Goal: Task Accomplishment & Management: Complete application form

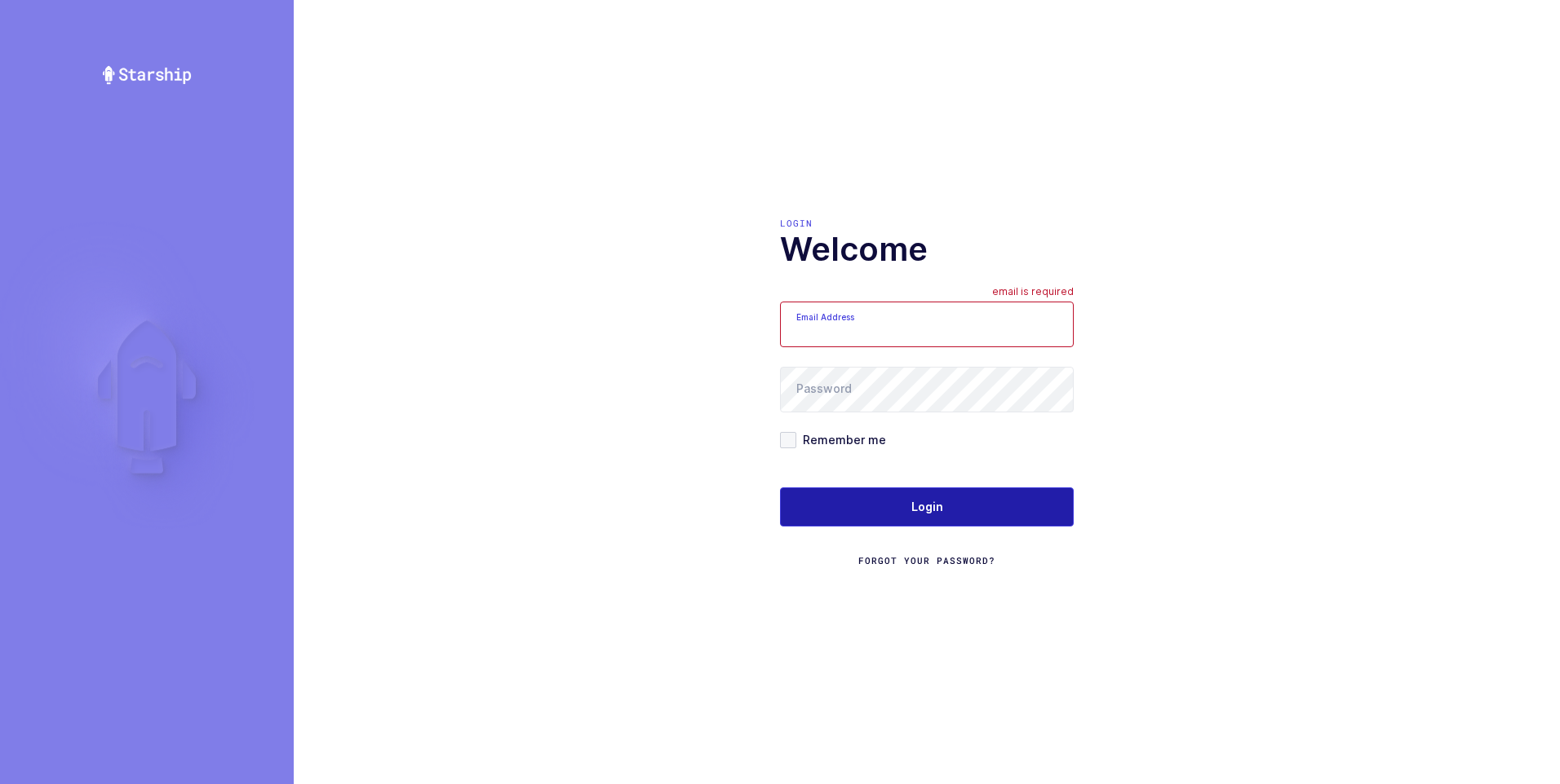
type input "[PERSON_NAME][EMAIL_ADDRESS][DOMAIN_NAME]"
click at [921, 499] on span "Login" at bounding box center [927, 507] width 32 height 17
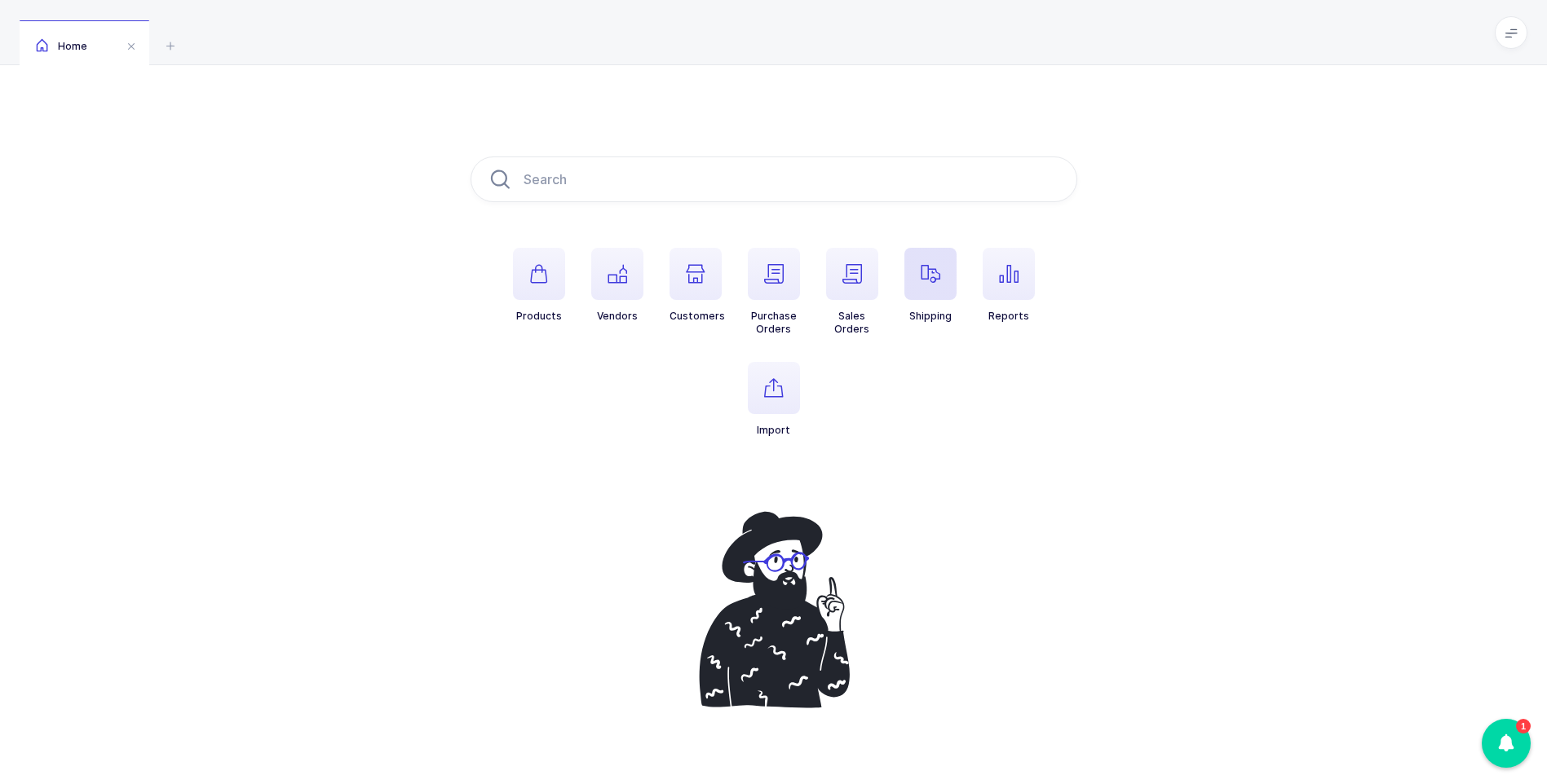
click at [938, 288] on span "button" at bounding box center [931, 274] width 52 height 52
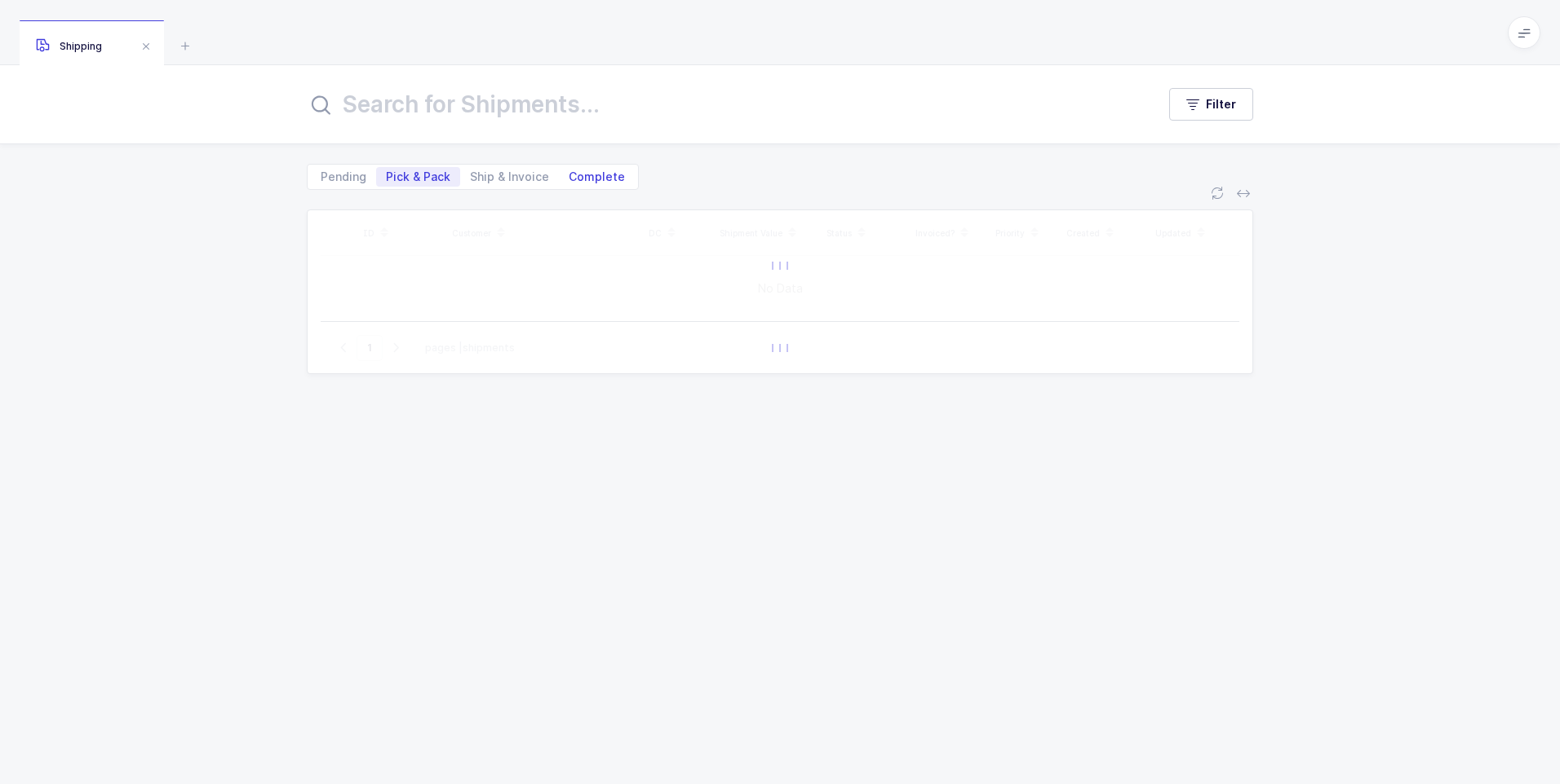
click at [609, 178] on span "Complete" at bounding box center [596, 177] width 56 height 12
click at [569, 178] on input "Complete" at bounding box center [564, 172] width 11 height 11
radio input "true"
radio input "false"
click at [540, 94] on input "text" at bounding box center [721, 105] width 830 height 39
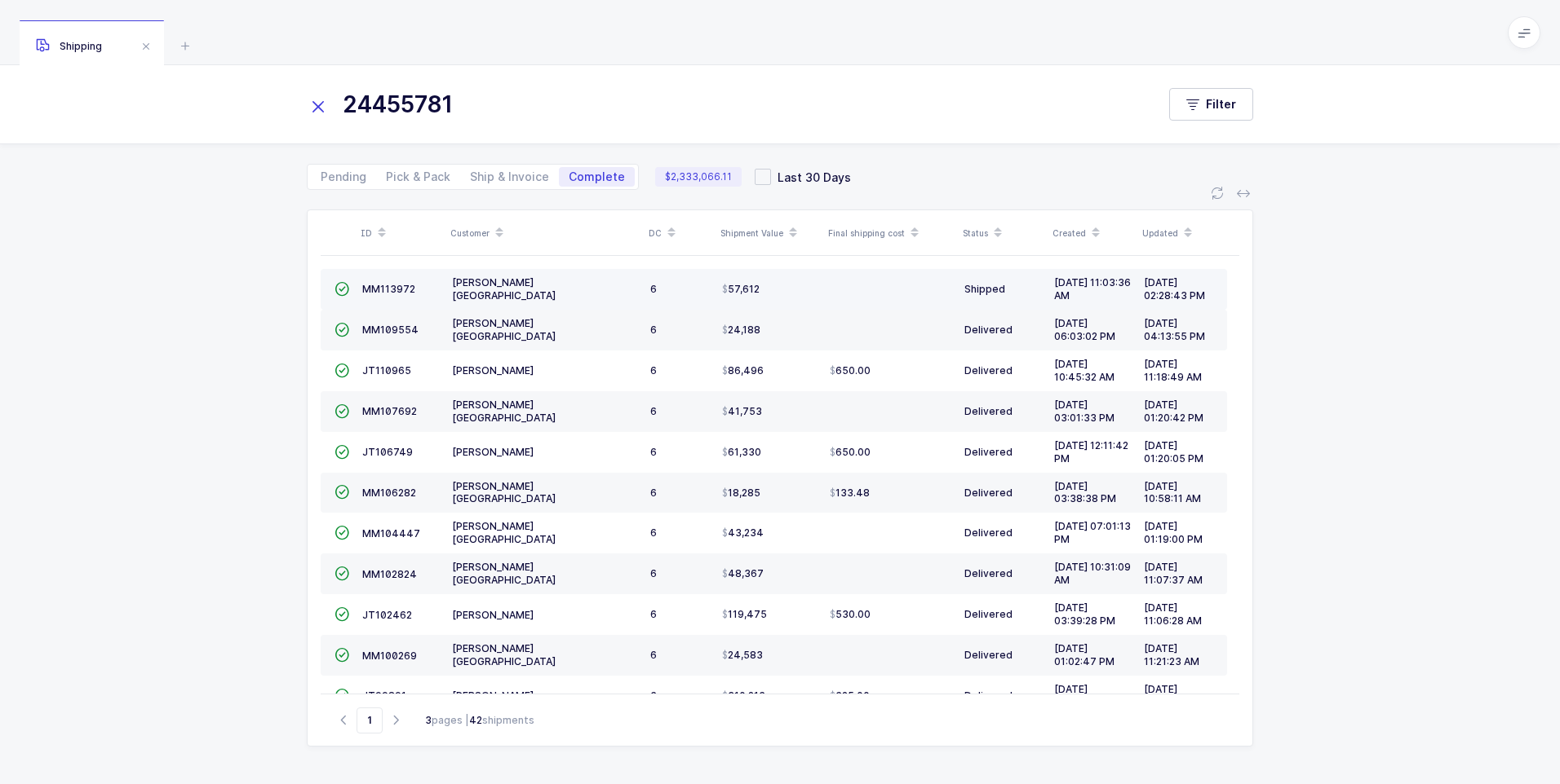
type input "24455781"
click at [372, 282] on div "MM113972" at bounding box center [401, 289] width 77 height 14
click at [372, 287] on span "MM113972" at bounding box center [389, 288] width 53 height 12
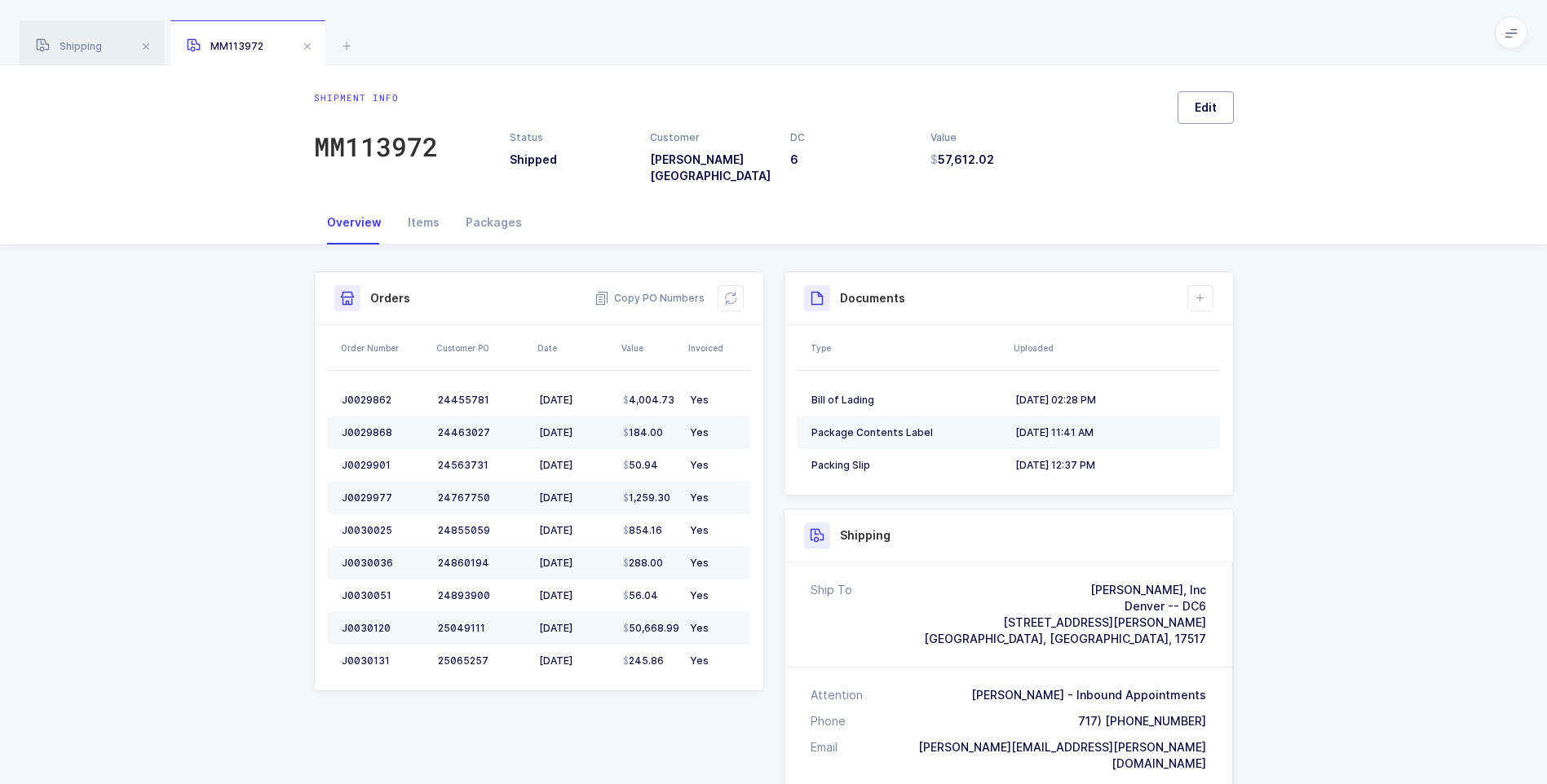
click at [1202, 115] on button "Edit" at bounding box center [1205, 107] width 56 height 33
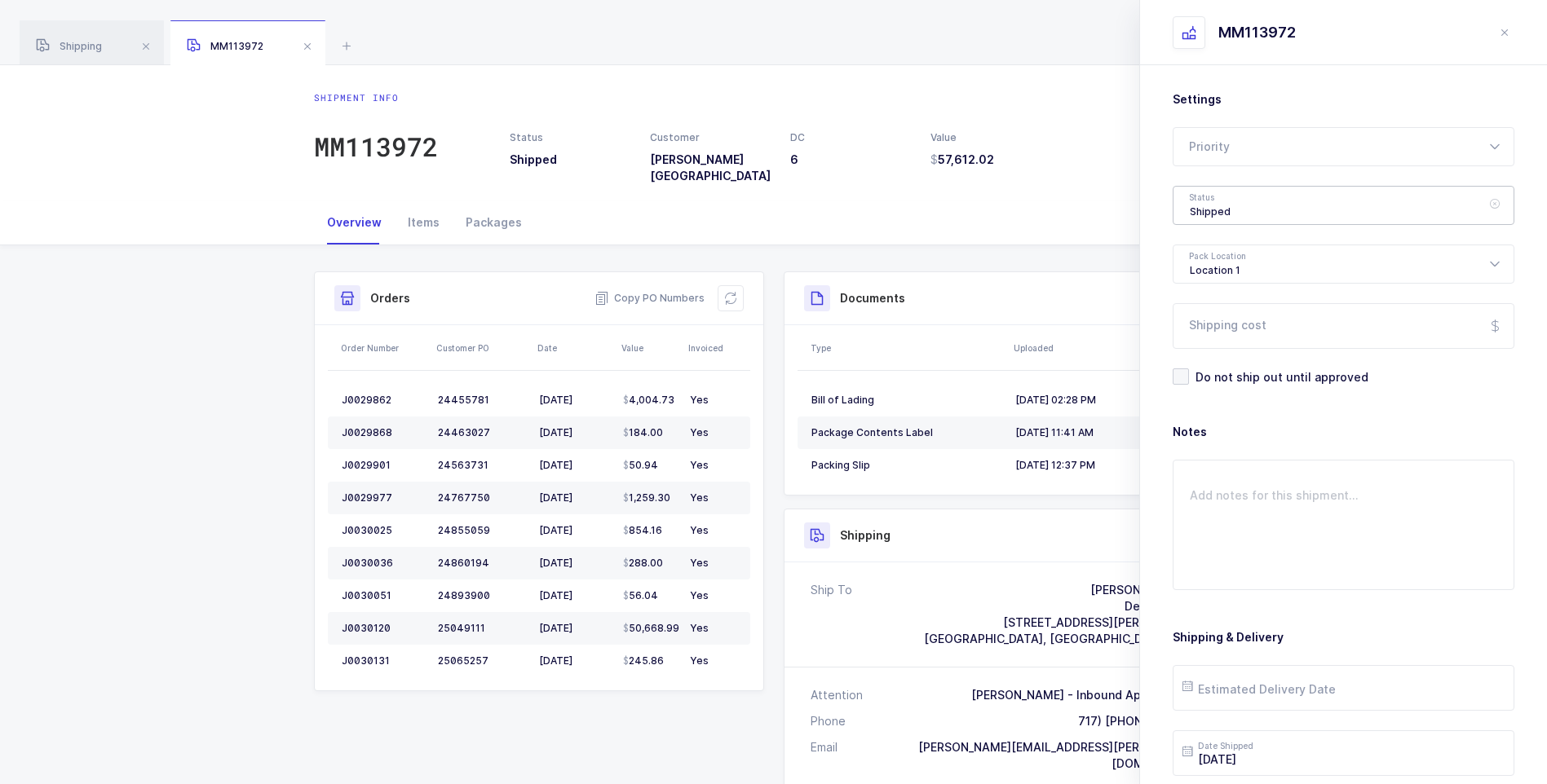
click at [1232, 201] on div "Shipped" at bounding box center [1343, 205] width 342 height 39
click at [1242, 347] on li "Delivered" at bounding box center [1349, 356] width 339 height 26
type input "Delivered"
click at [1254, 323] on input "Shipping cost" at bounding box center [1343, 326] width 342 height 45
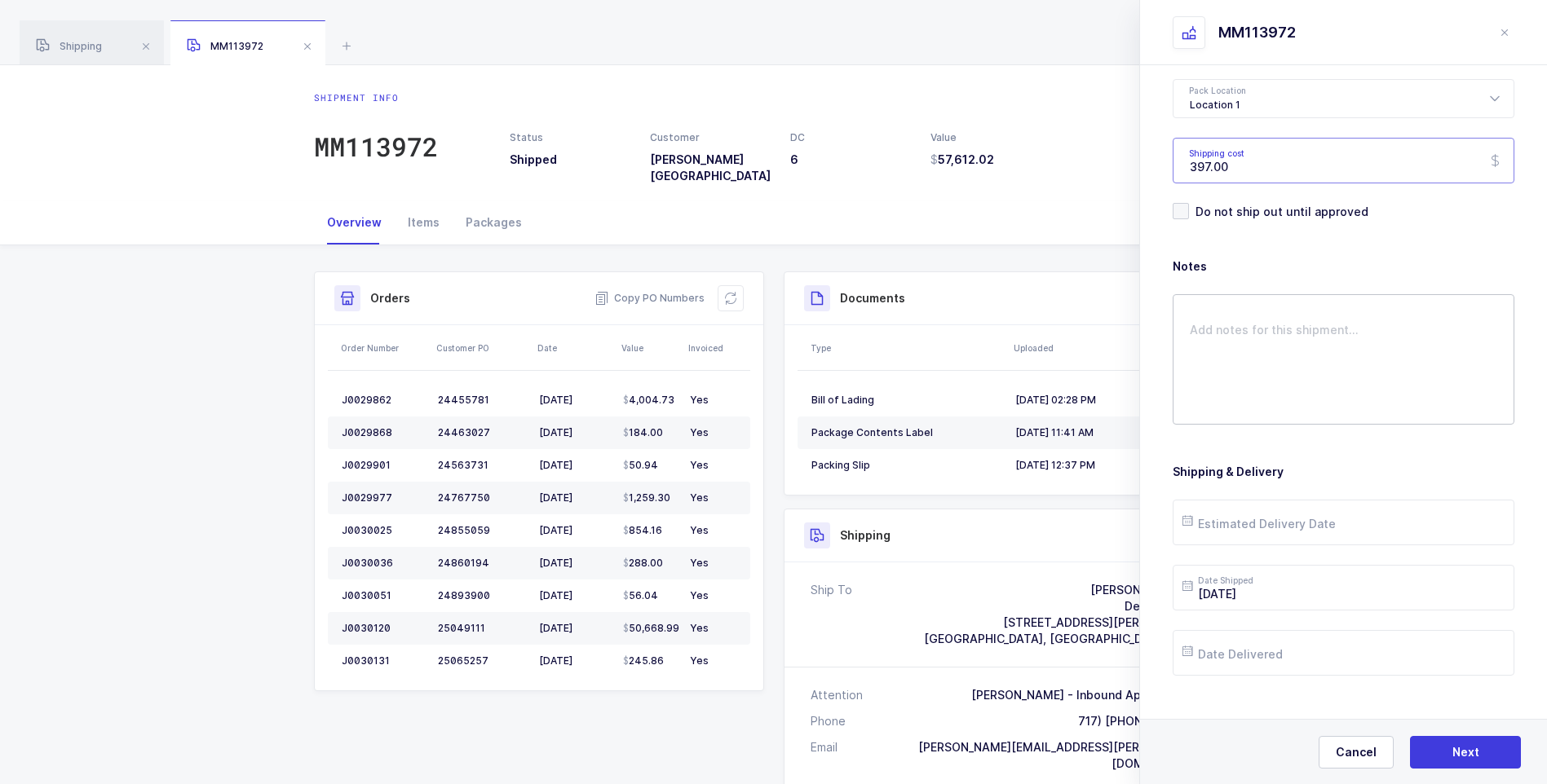
scroll to position [188, 0]
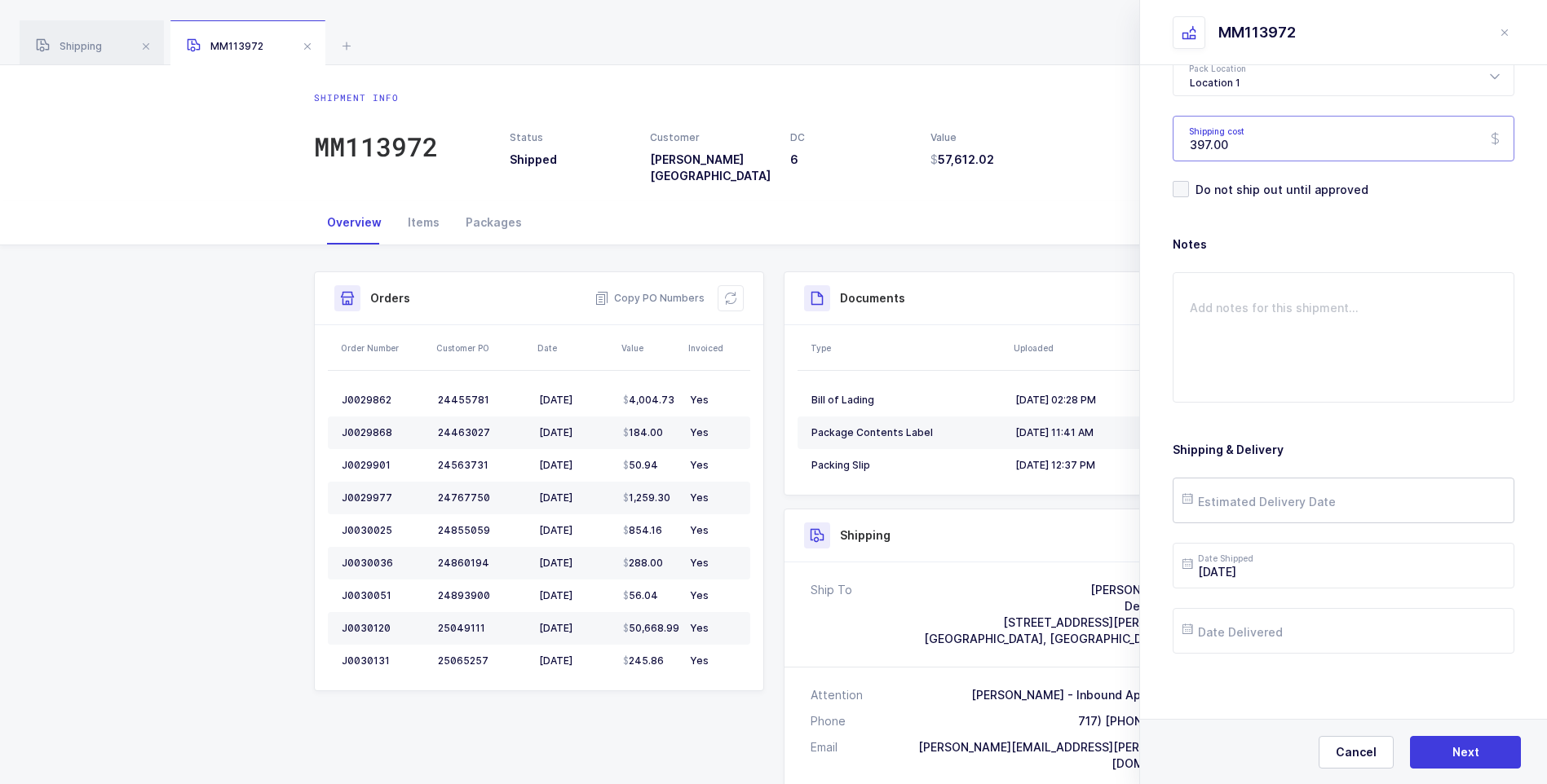
type input "397.00"
click at [1241, 500] on input "text" at bounding box center [1343, 501] width 342 height 45
click at [1273, 379] on span "23" at bounding box center [1270, 377] width 20 height 20
type input "2025-09-23"
click at [1303, 637] on input "text" at bounding box center [1343, 631] width 342 height 45
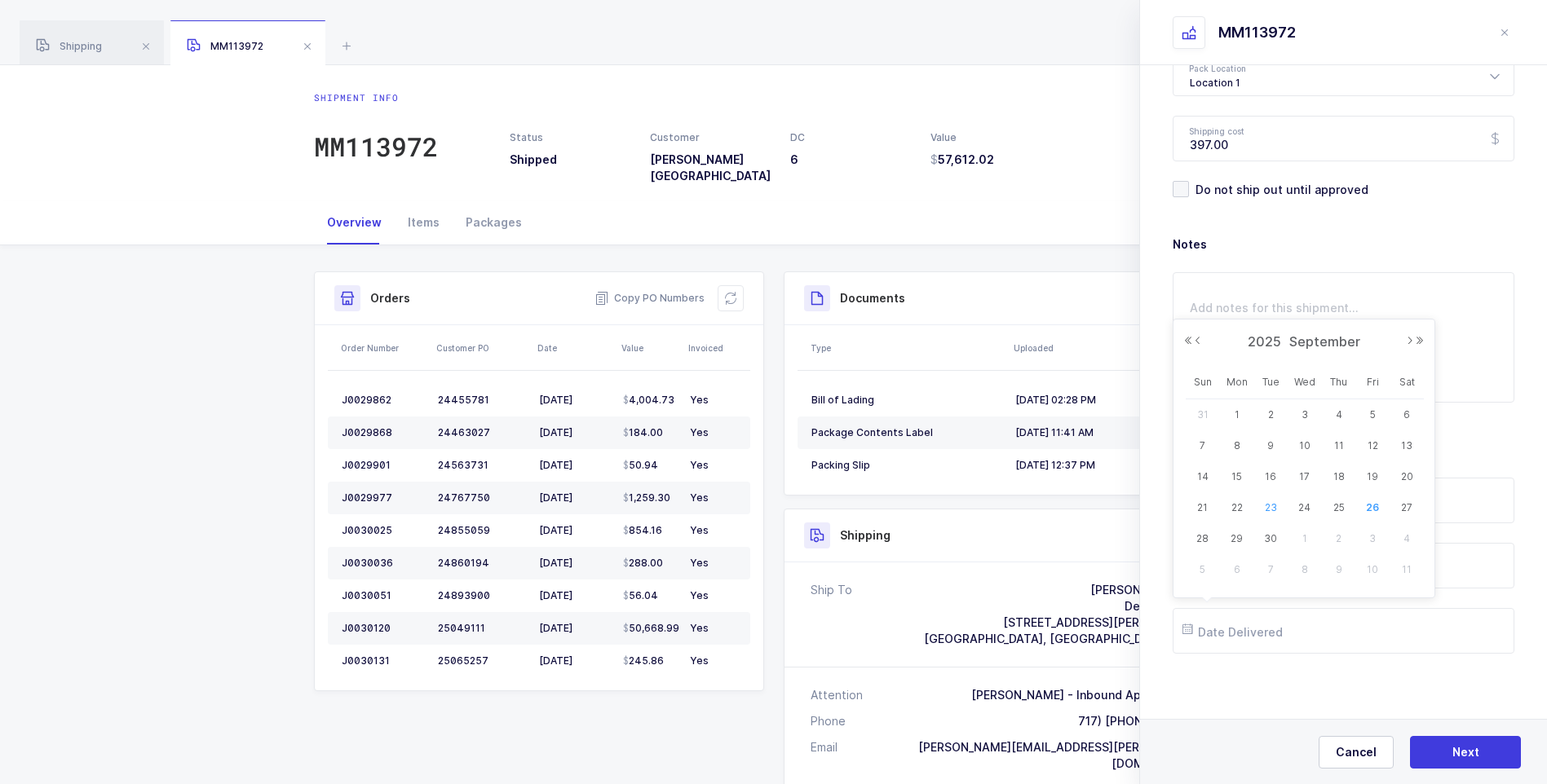
click at [1265, 510] on span "23" at bounding box center [1270, 508] width 20 height 20
type input "2025-09-23"
click at [1459, 752] on span "Next" at bounding box center [1465, 752] width 27 height 17
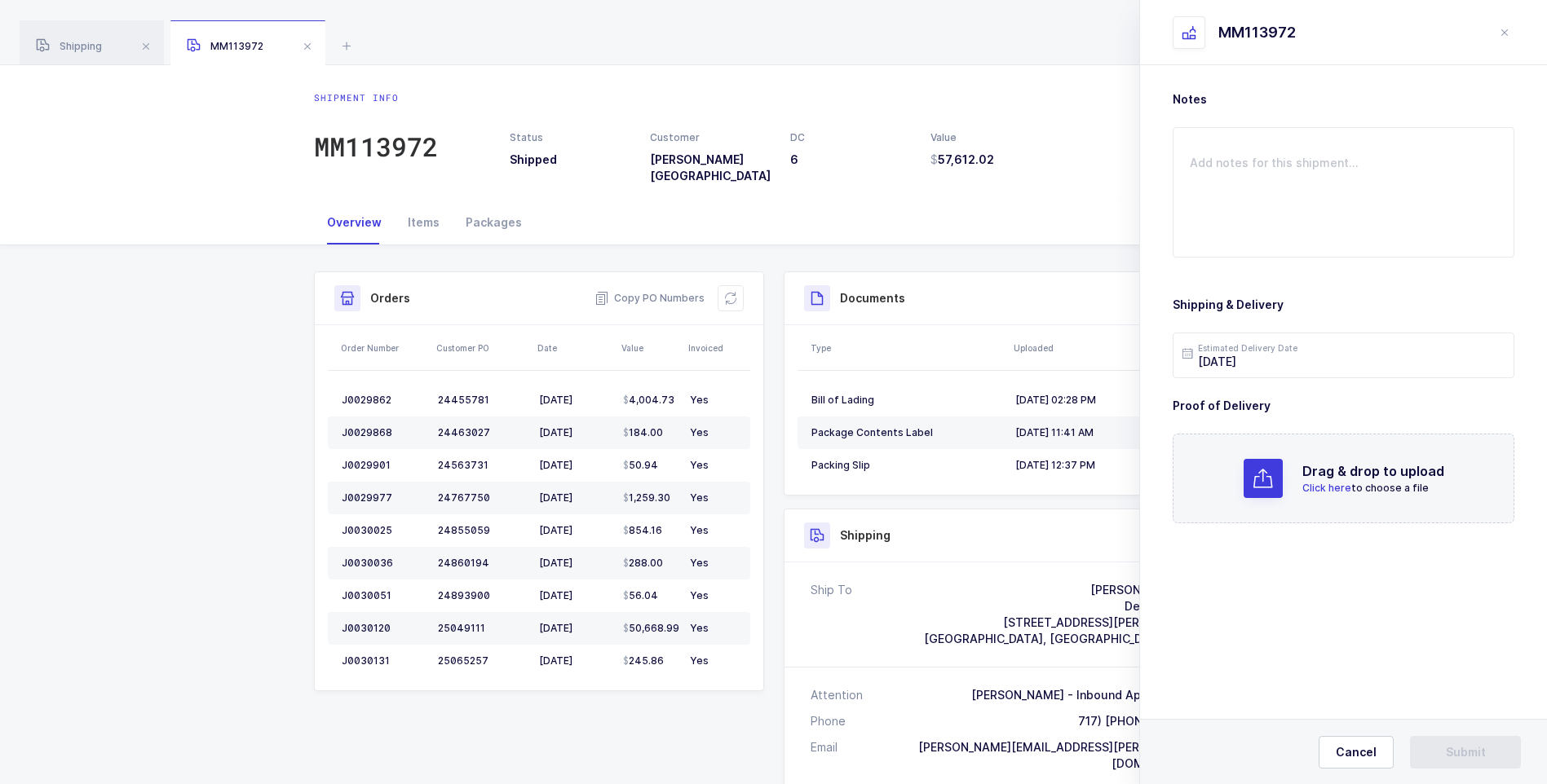
click at [1333, 489] on span "Click here" at bounding box center [1328, 488] width 49 height 12
click at [1467, 751] on span "Submit" at bounding box center [1466, 752] width 40 height 17
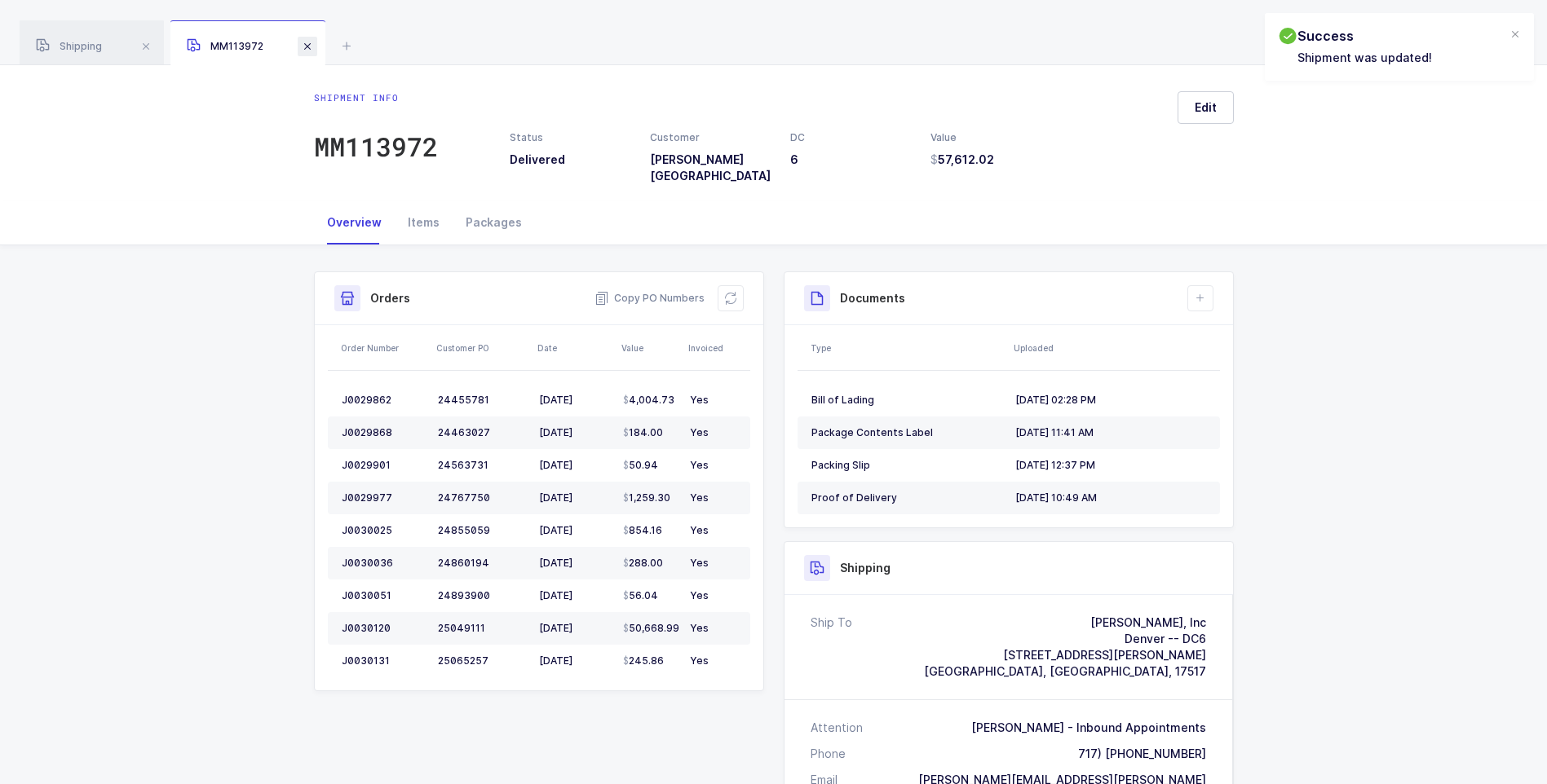
click at [307, 49] on span at bounding box center [307, 46] width 20 height 20
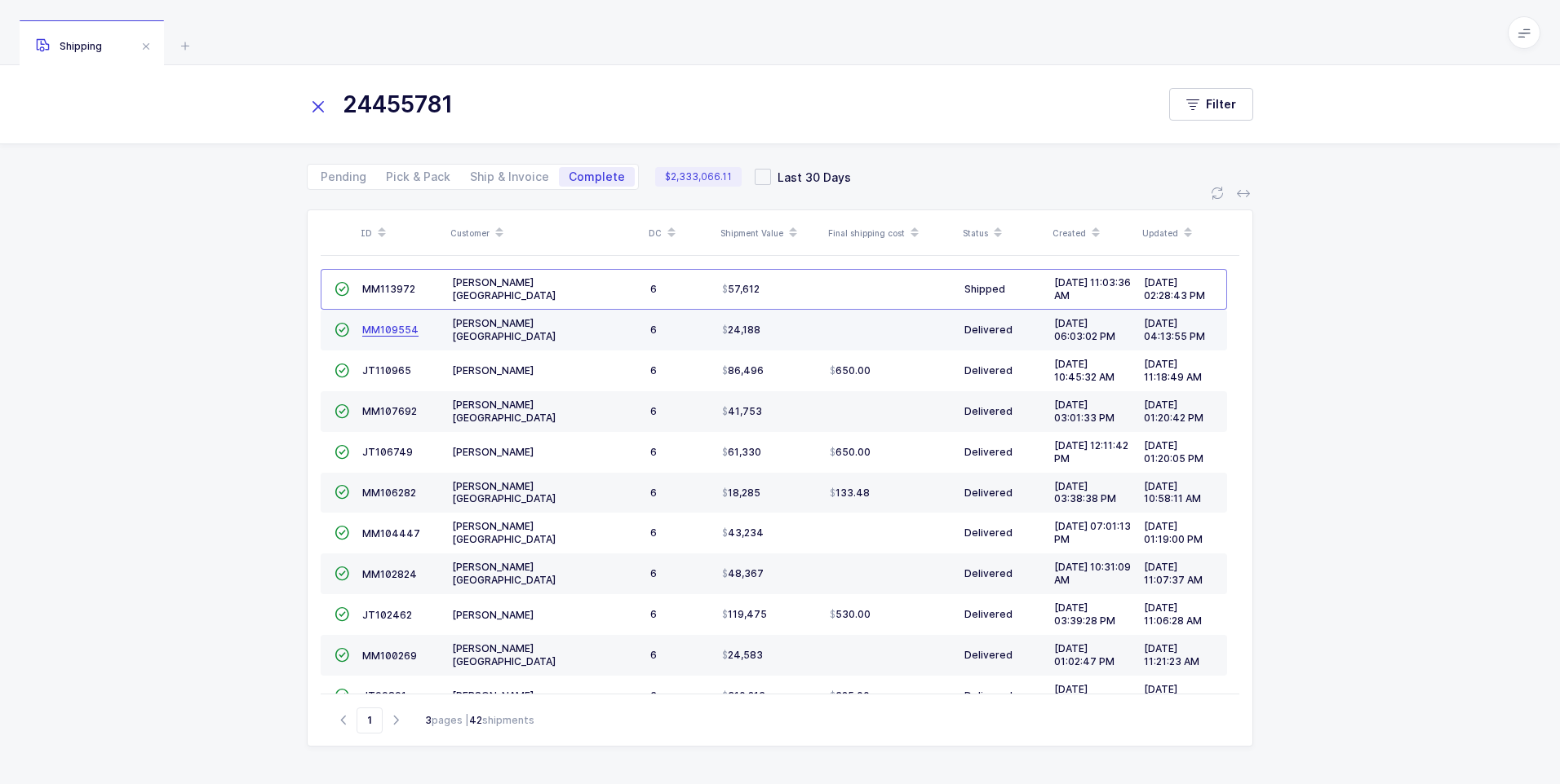
click at [377, 332] on span "MM109554" at bounding box center [390, 330] width 56 height 12
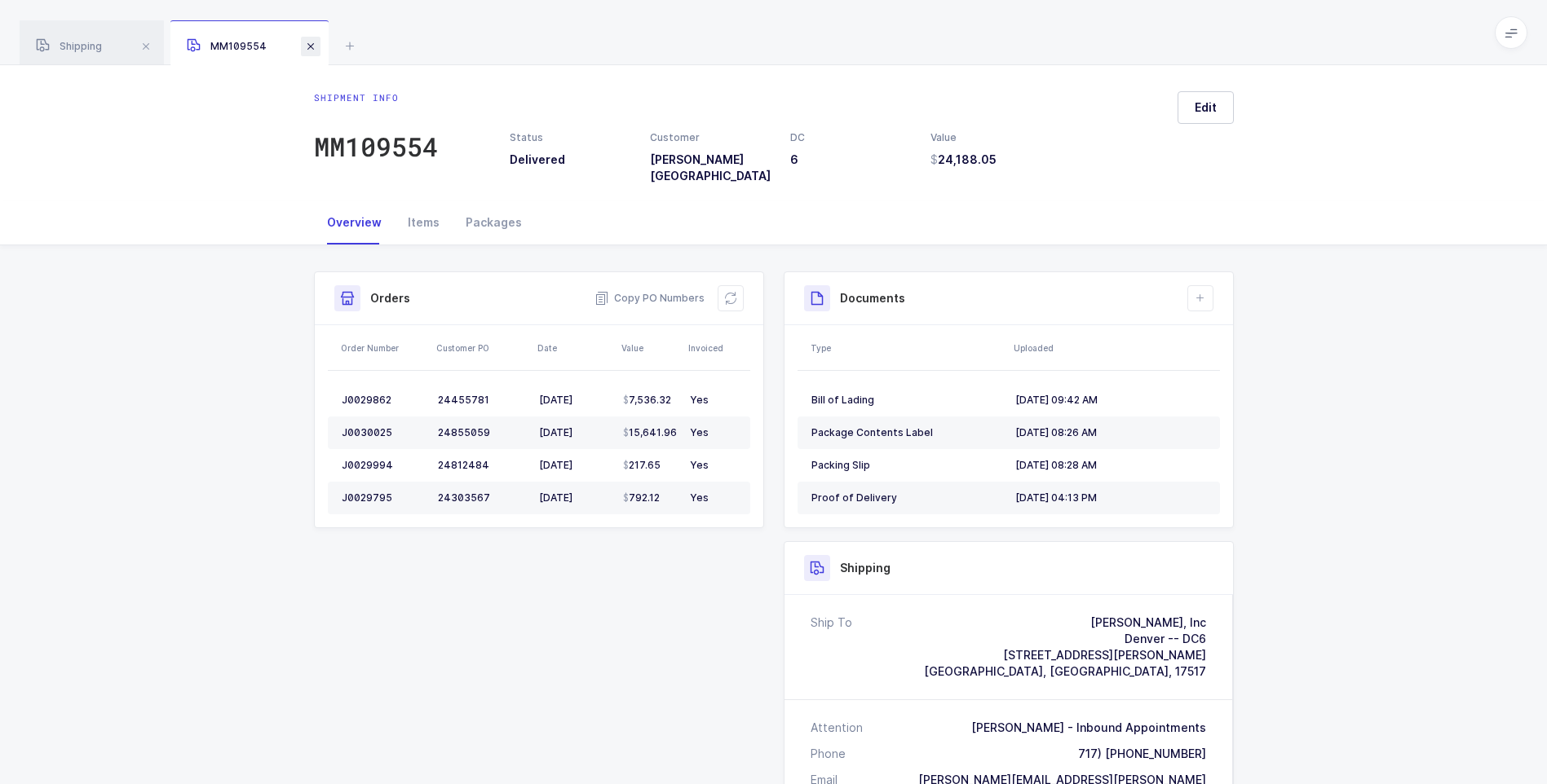
click at [316, 50] on span at bounding box center [311, 46] width 20 height 20
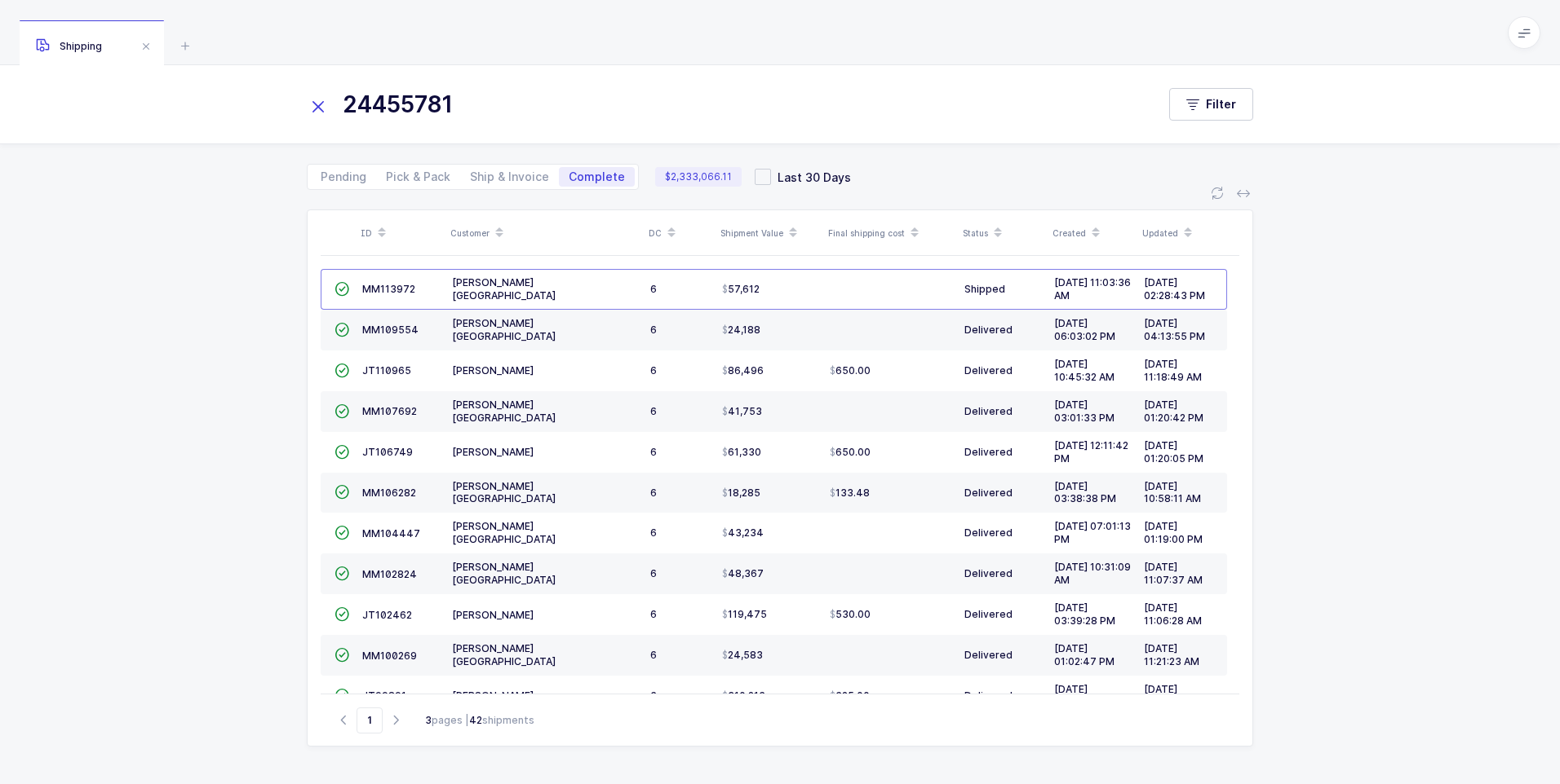
click at [320, 106] on icon at bounding box center [317, 107] width 23 height 23
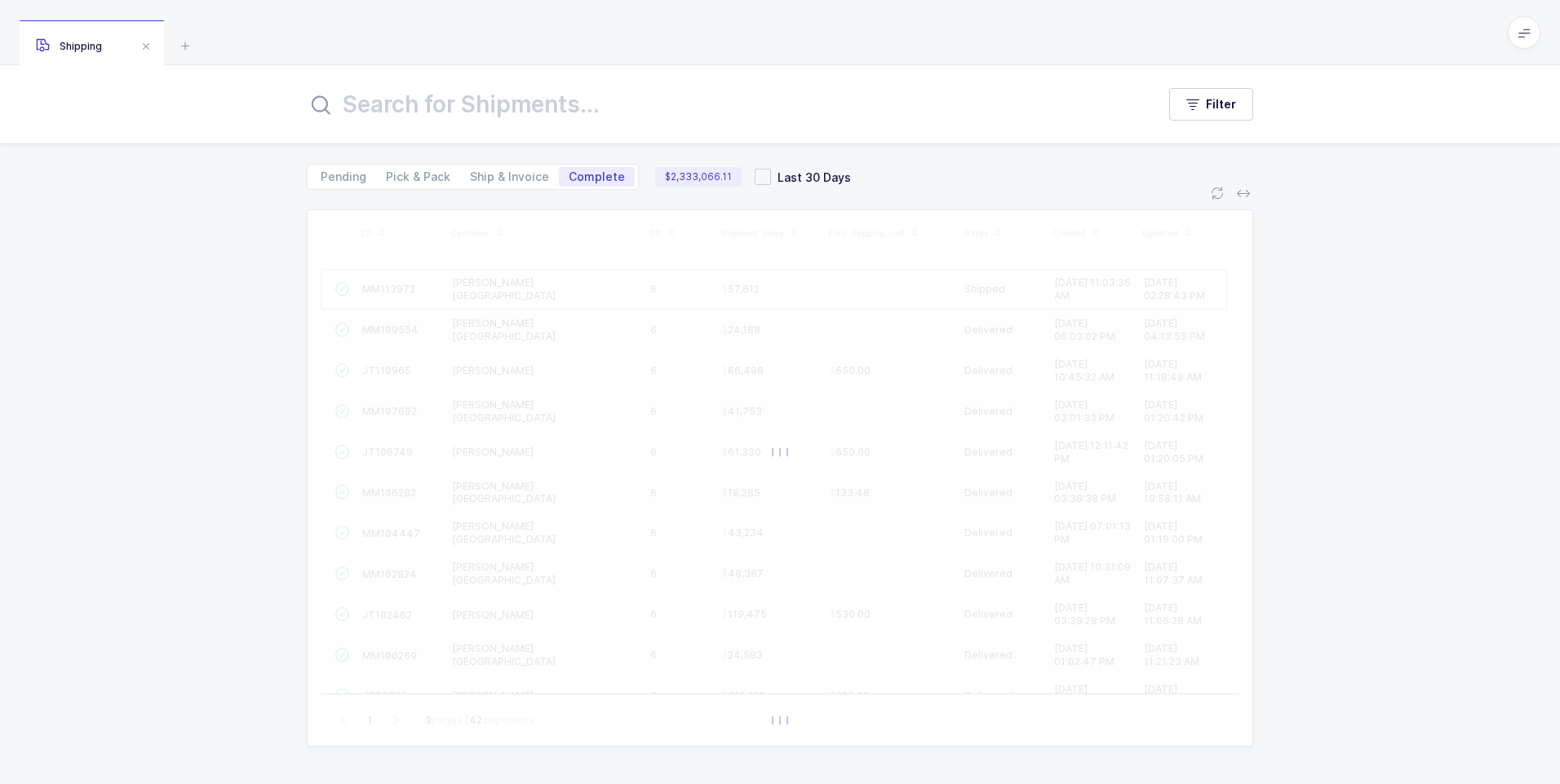
click at [386, 115] on input "text" at bounding box center [721, 105] width 830 height 39
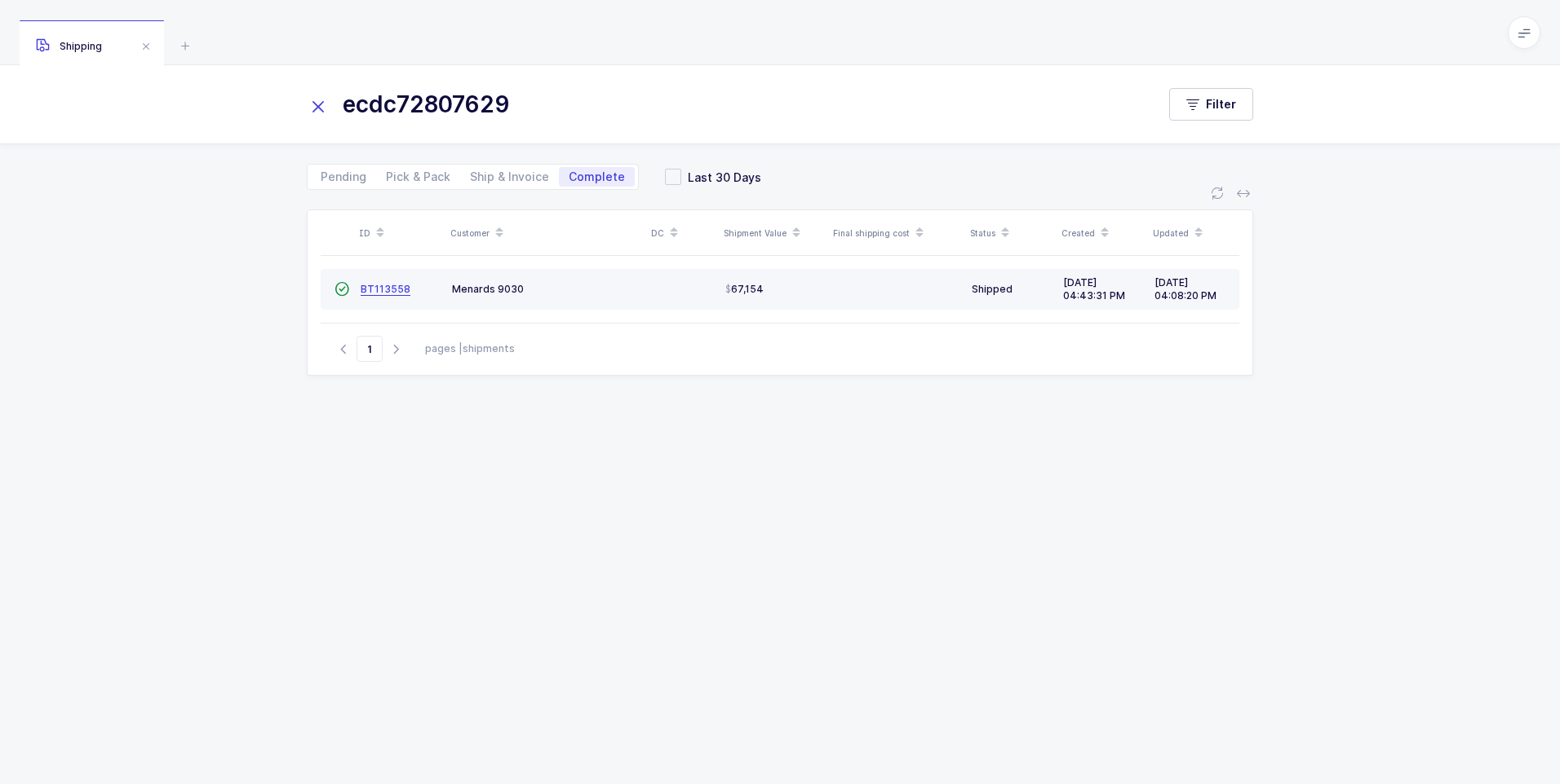
type input "ecdc72807629"
click at [386, 294] on span "BT113558" at bounding box center [385, 288] width 49 height 12
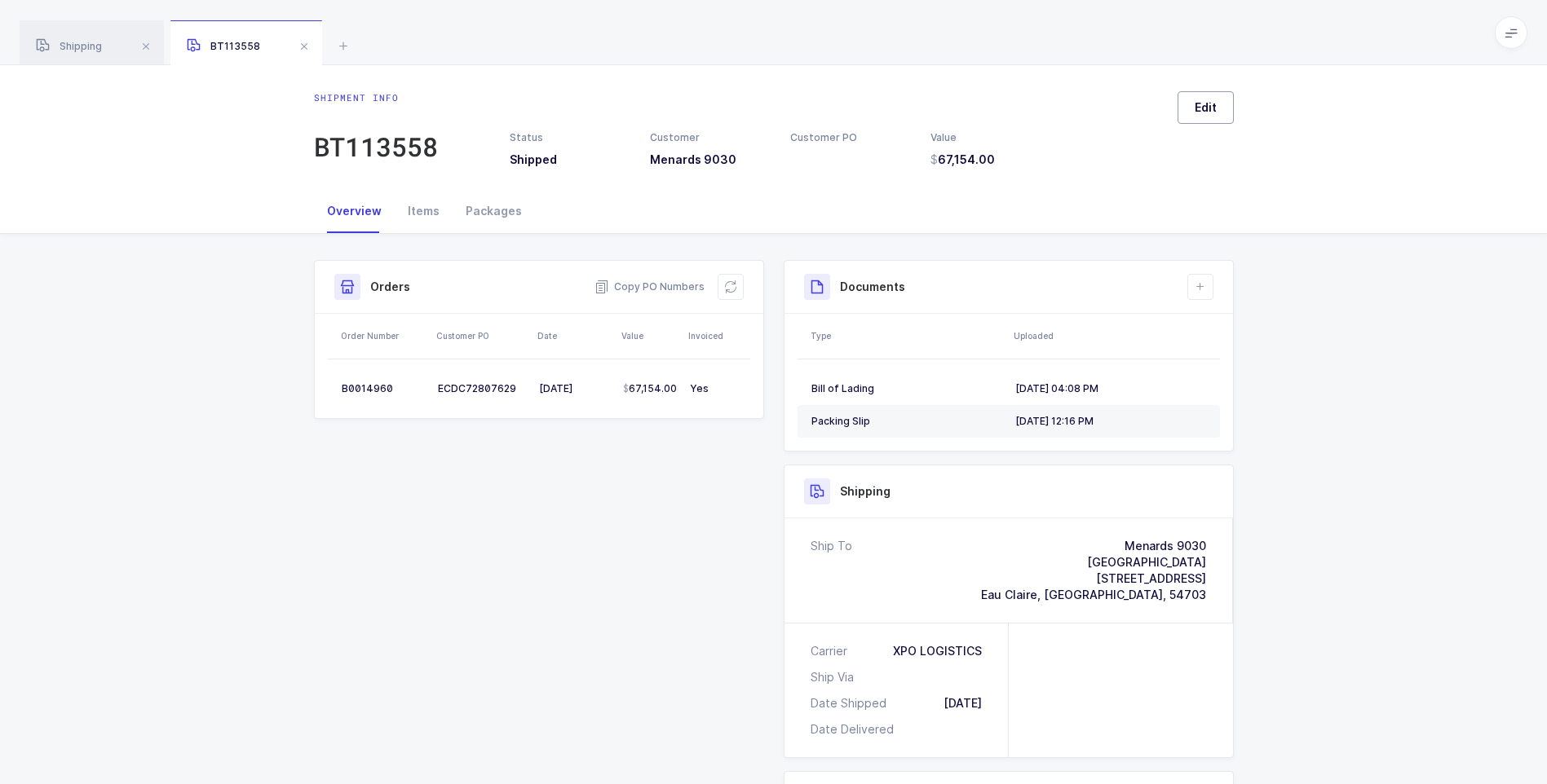
click at [1196, 115] on span "Edit" at bounding box center [1206, 108] width 22 height 17
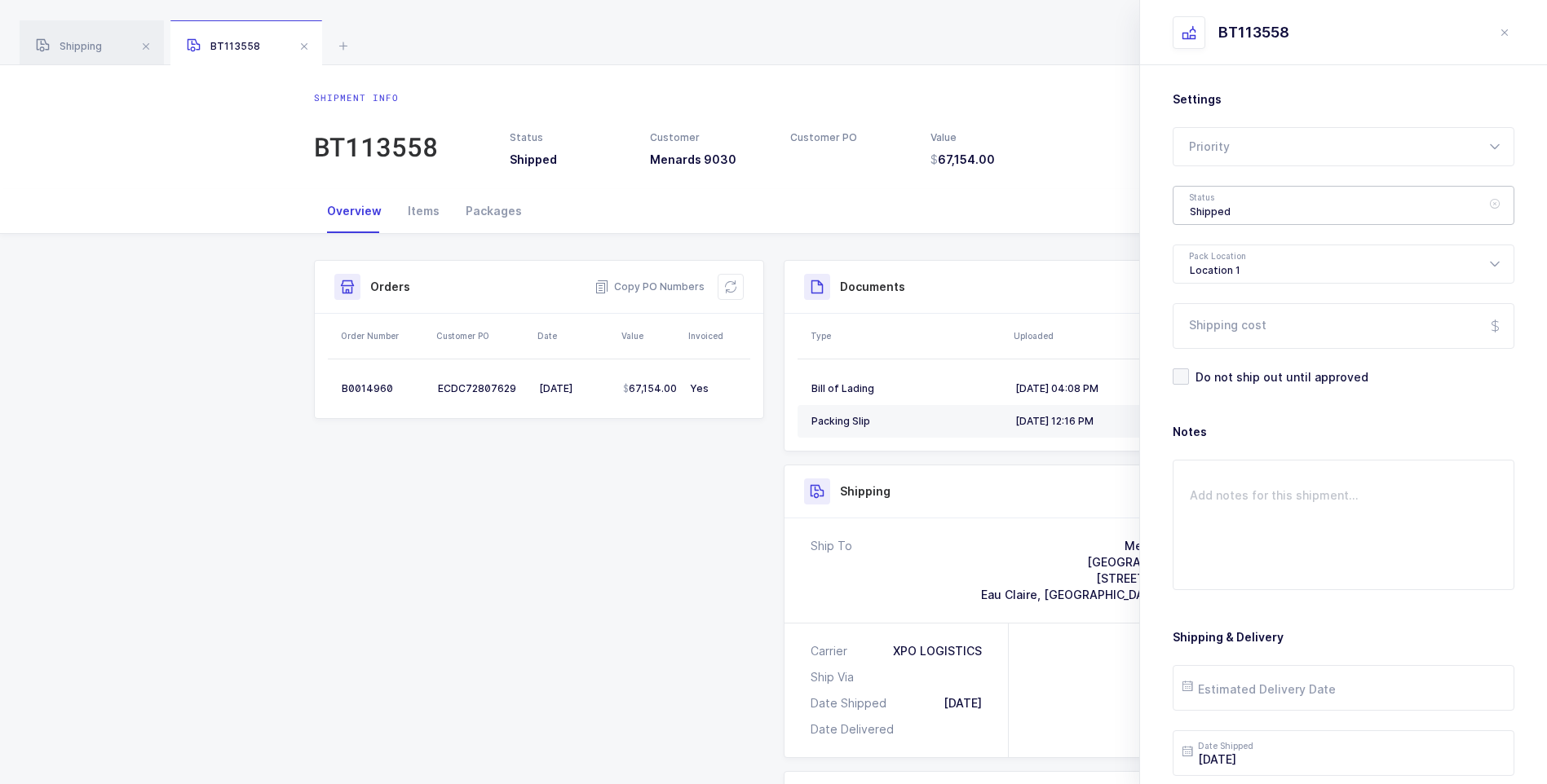
click at [1220, 213] on div "Shipped" at bounding box center [1343, 205] width 342 height 39
click at [1219, 362] on span "Delivered" at bounding box center [1217, 355] width 54 height 14
type input "Delivered"
click at [1214, 334] on input "Shipping cost" at bounding box center [1343, 326] width 342 height 45
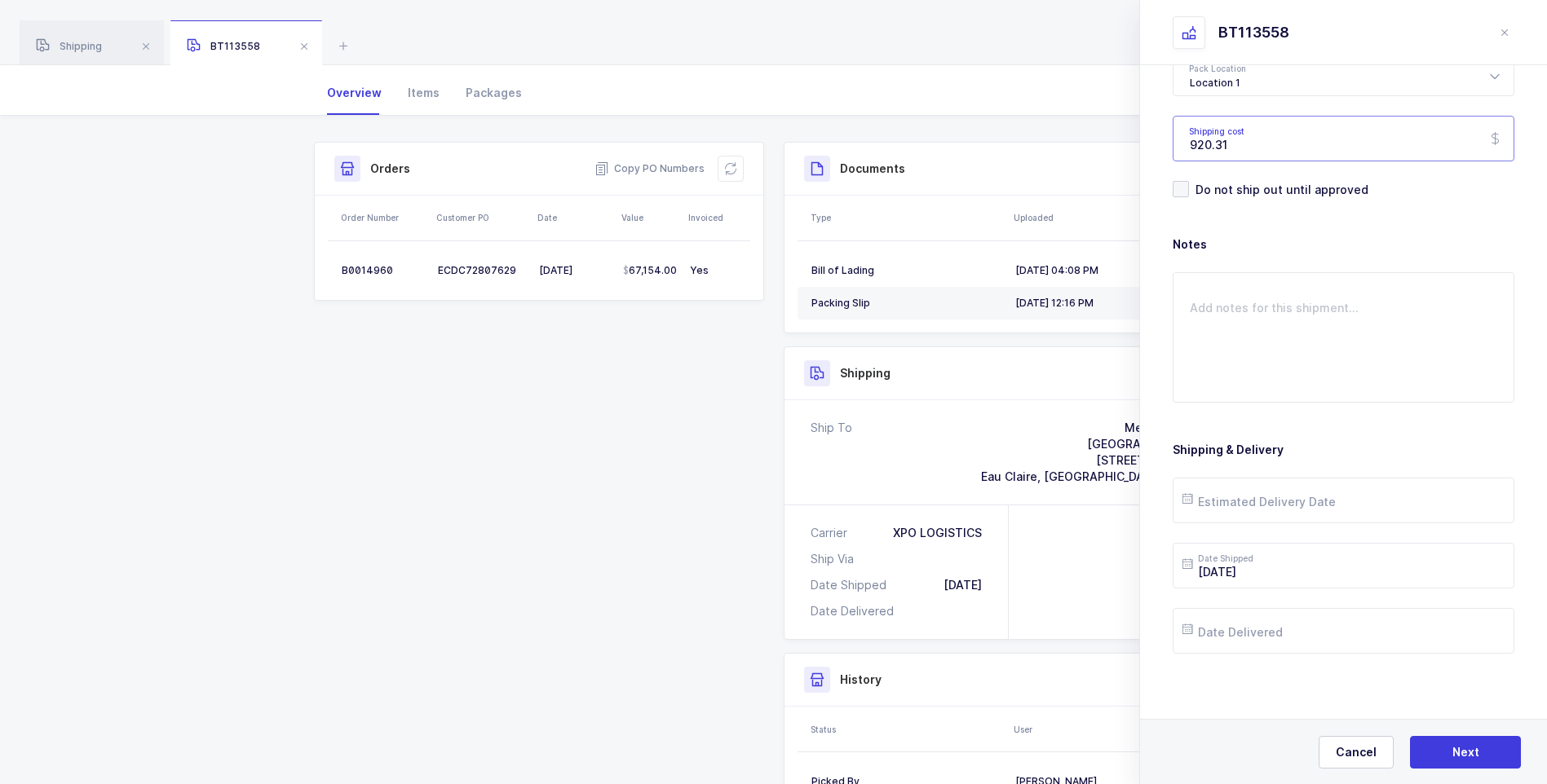
scroll to position [163, 0]
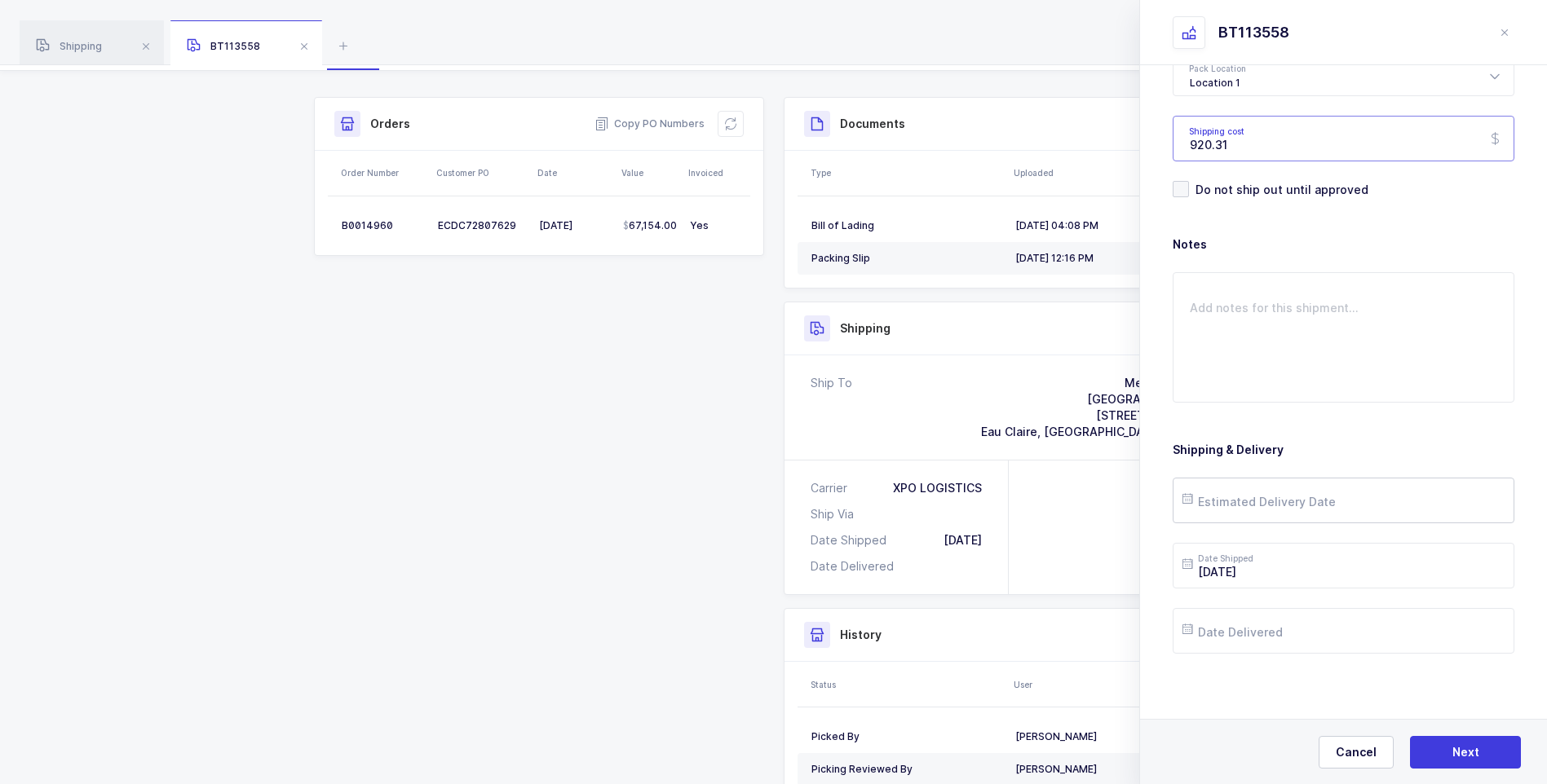
type input "920.31"
click at [1270, 512] on input "text" at bounding box center [1343, 501] width 342 height 45
click at [1303, 373] on span "24" at bounding box center [1305, 377] width 20 height 20
type input "2025-09-24"
click at [1254, 619] on input "text" at bounding box center [1343, 631] width 342 height 45
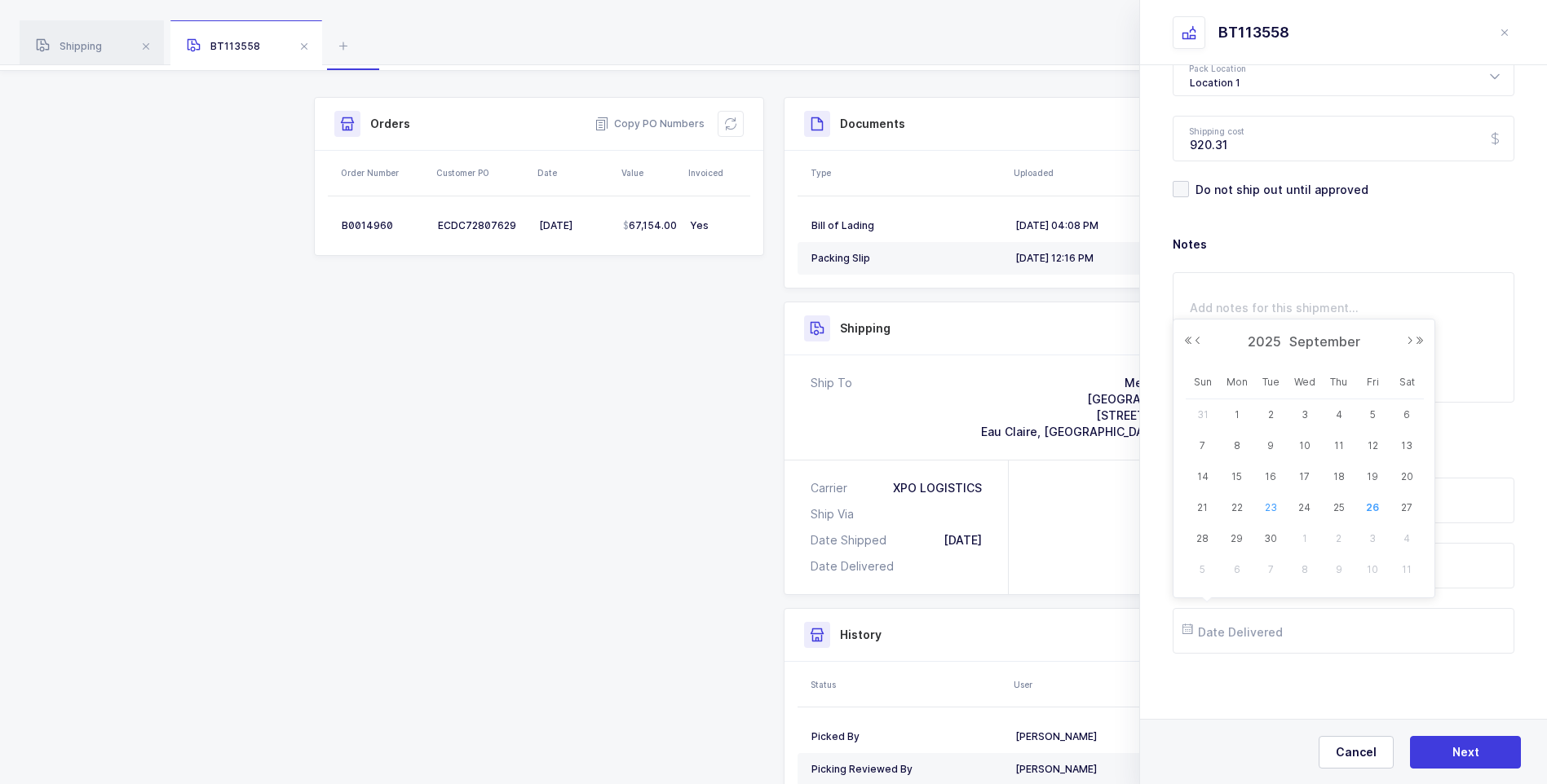
click at [1270, 504] on span "23" at bounding box center [1270, 508] width 20 height 20
type input "2025-09-23"
click at [1448, 742] on button "Next" at bounding box center [1466, 752] width 111 height 33
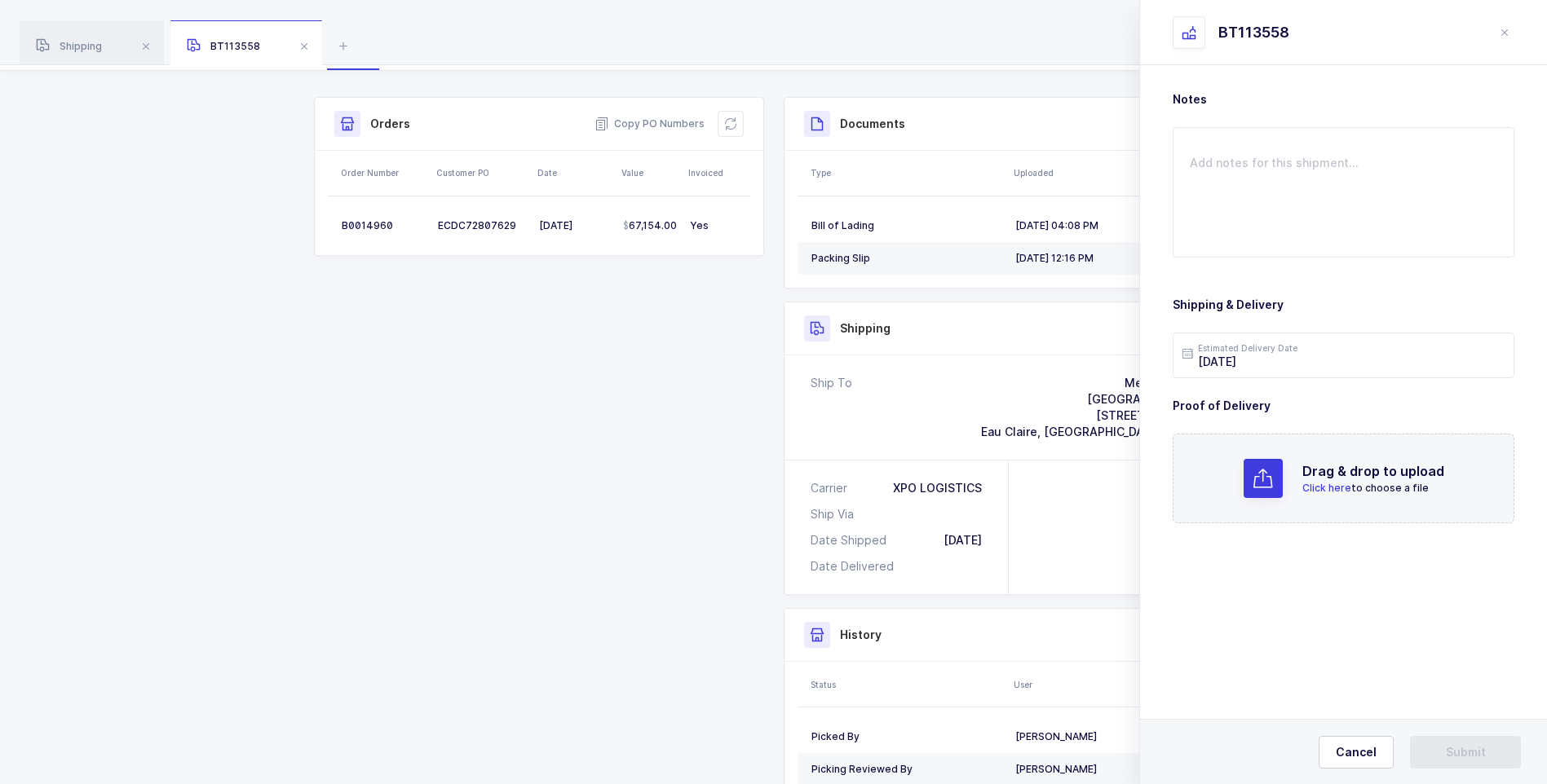
click at [1310, 487] on span "Click here" at bounding box center [1328, 488] width 49 height 12
click at [1432, 745] on button "Submit" at bounding box center [1466, 752] width 111 height 33
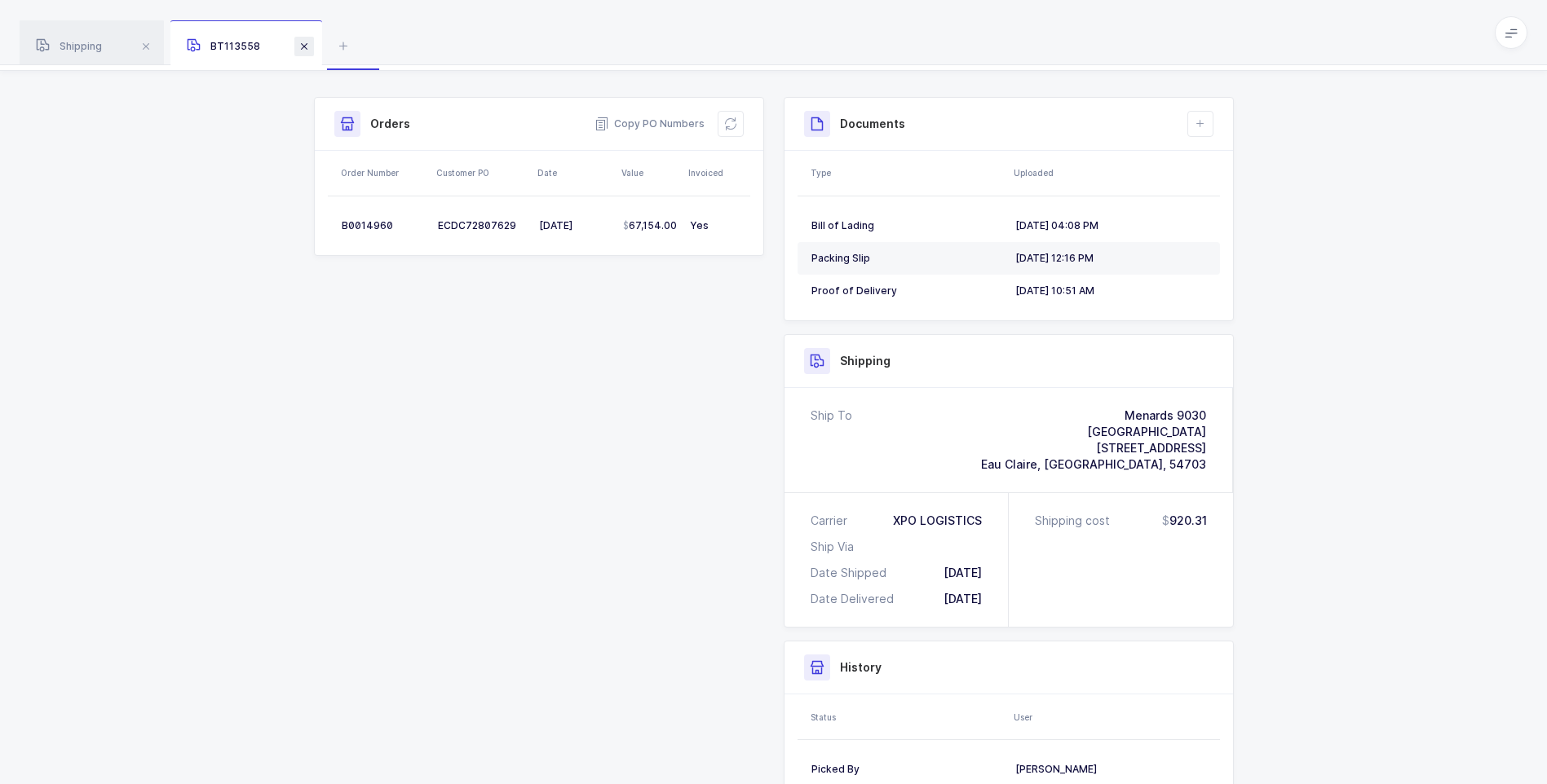
click at [311, 40] on span at bounding box center [304, 46] width 20 height 20
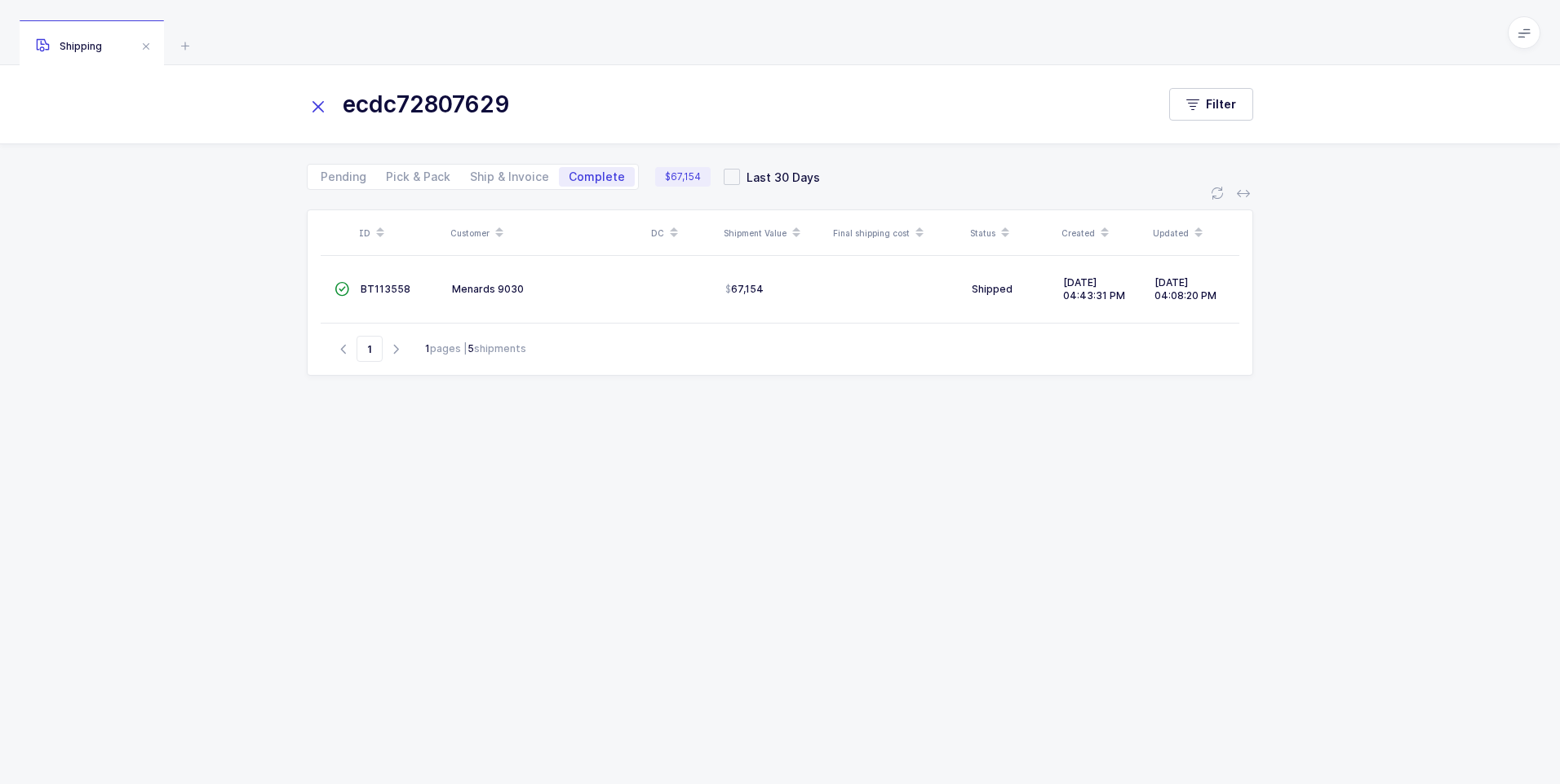
click at [322, 107] on icon at bounding box center [317, 107] width 23 height 23
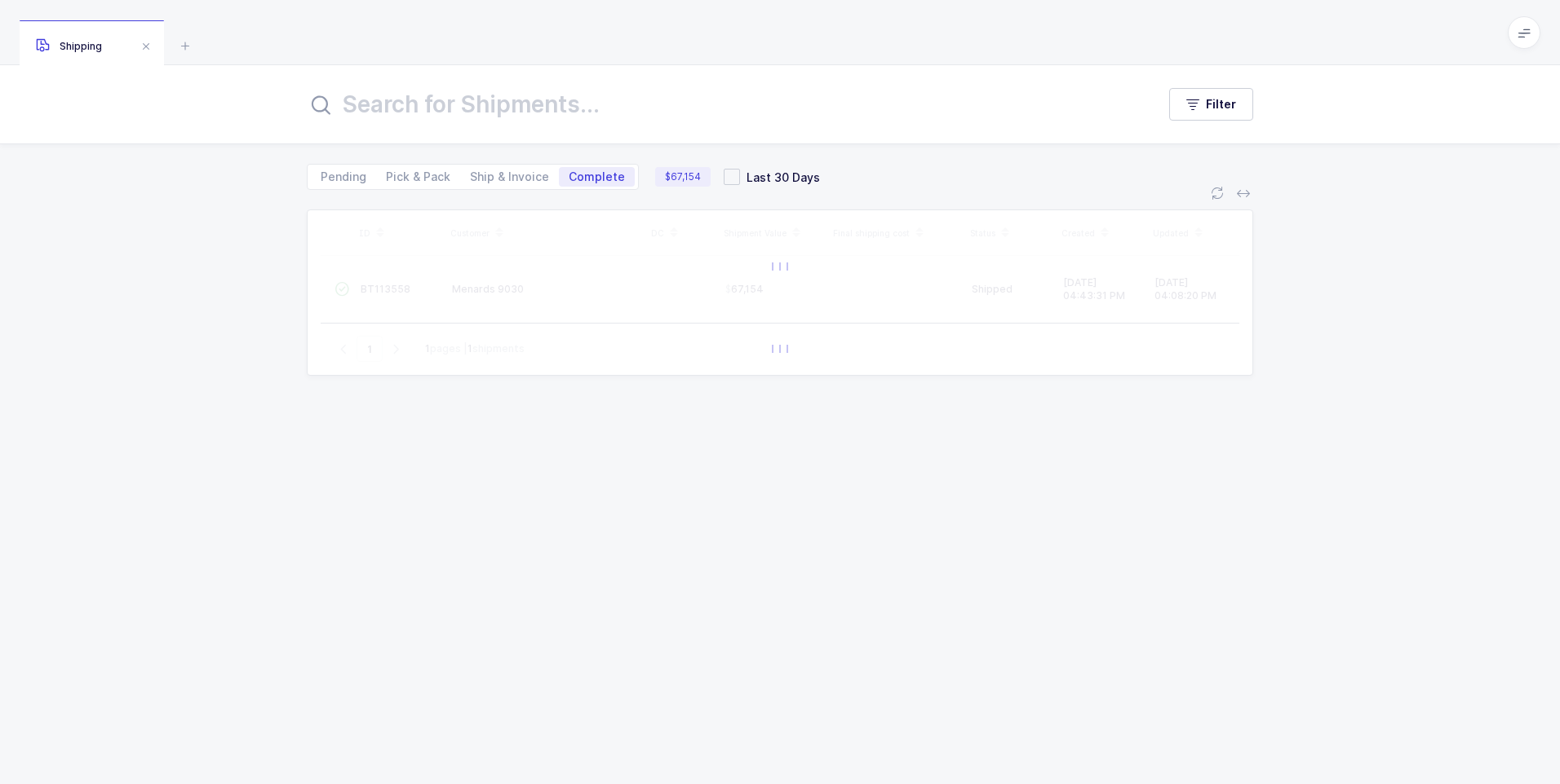
click at [341, 116] on input "text" at bounding box center [721, 105] width 830 height 39
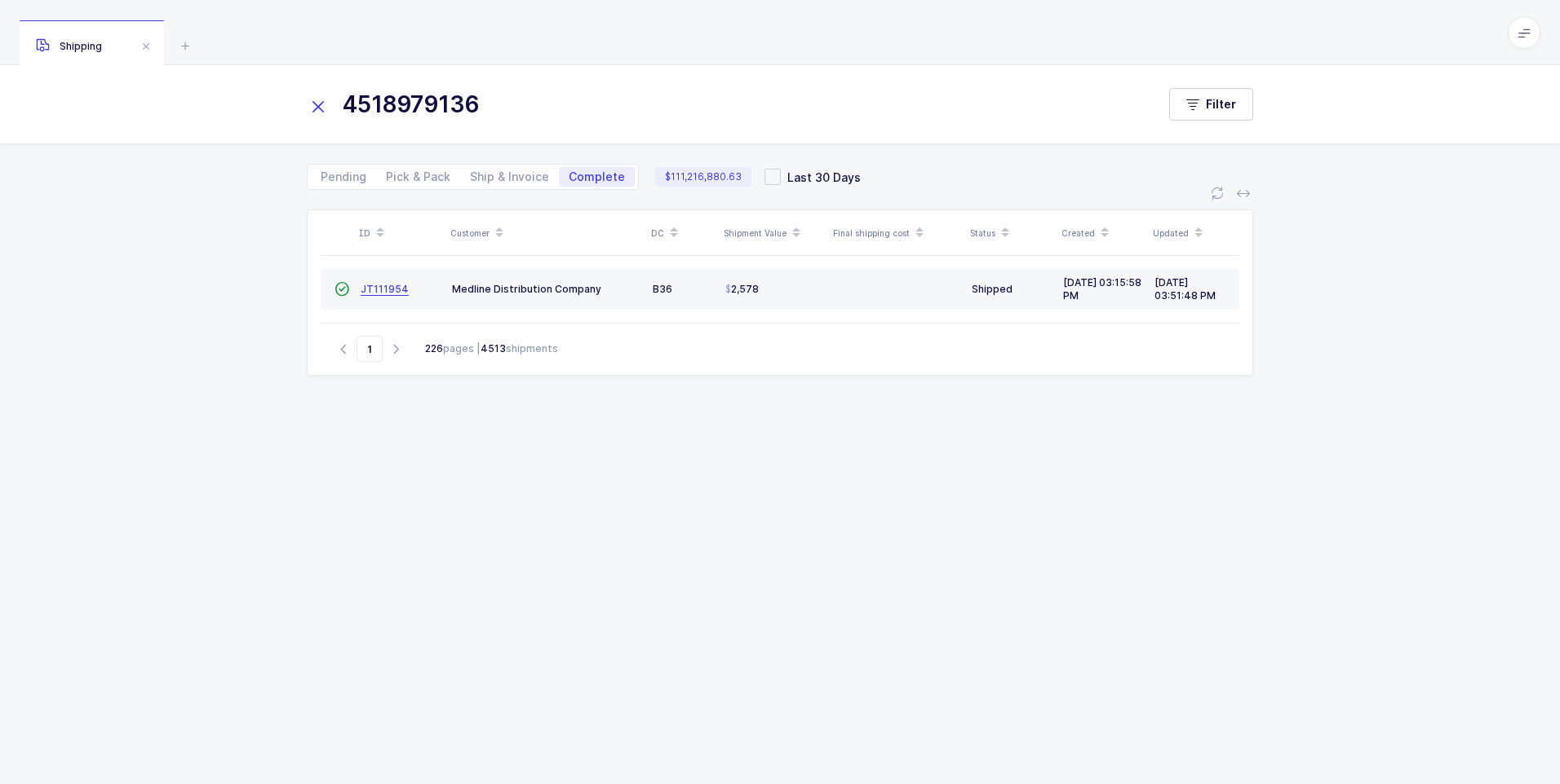
type input "4518979136"
click at [375, 291] on span "JT111954" at bounding box center [384, 288] width 48 height 12
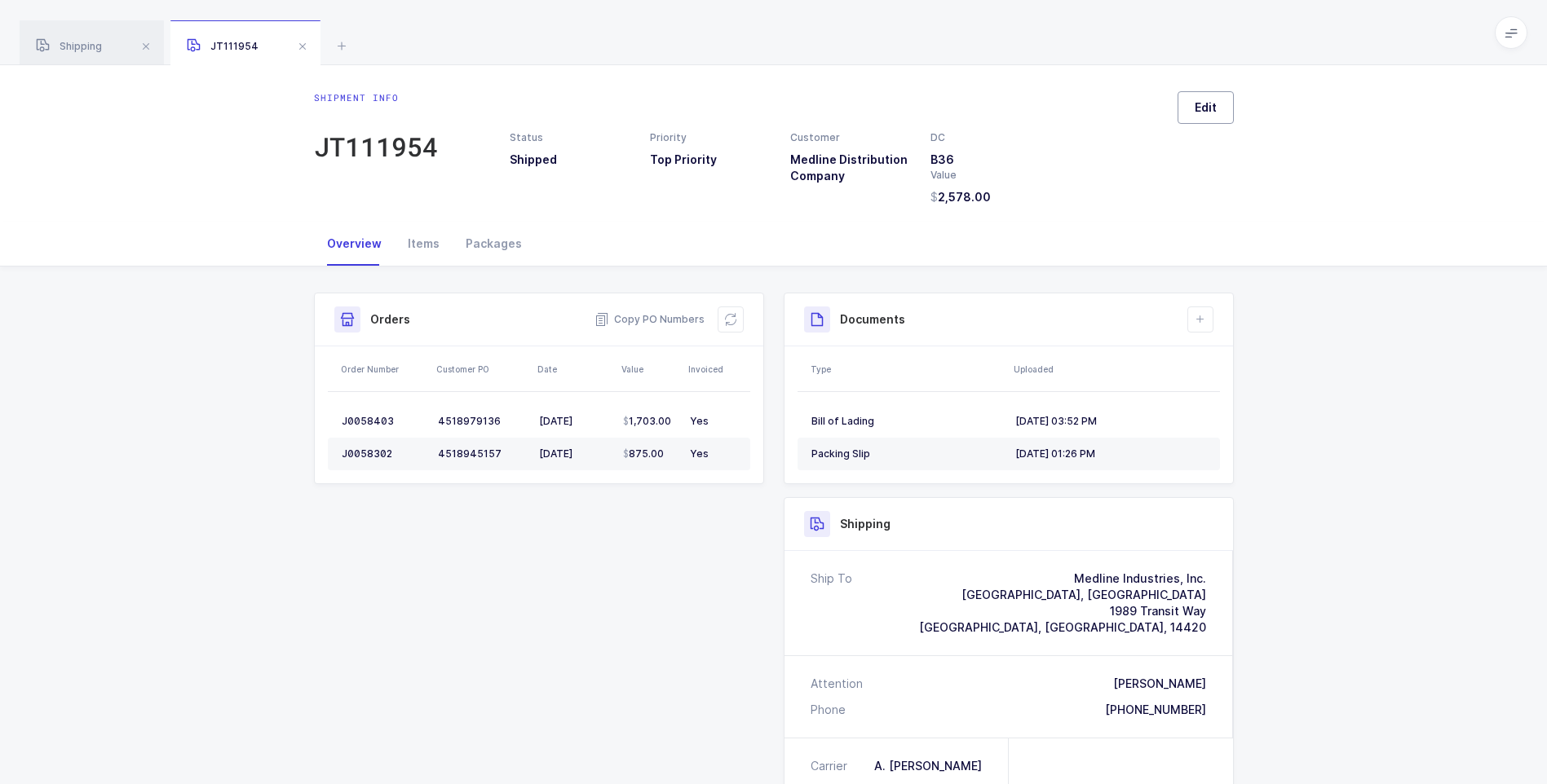
click at [1215, 106] on span "Edit" at bounding box center [1206, 108] width 22 height 17
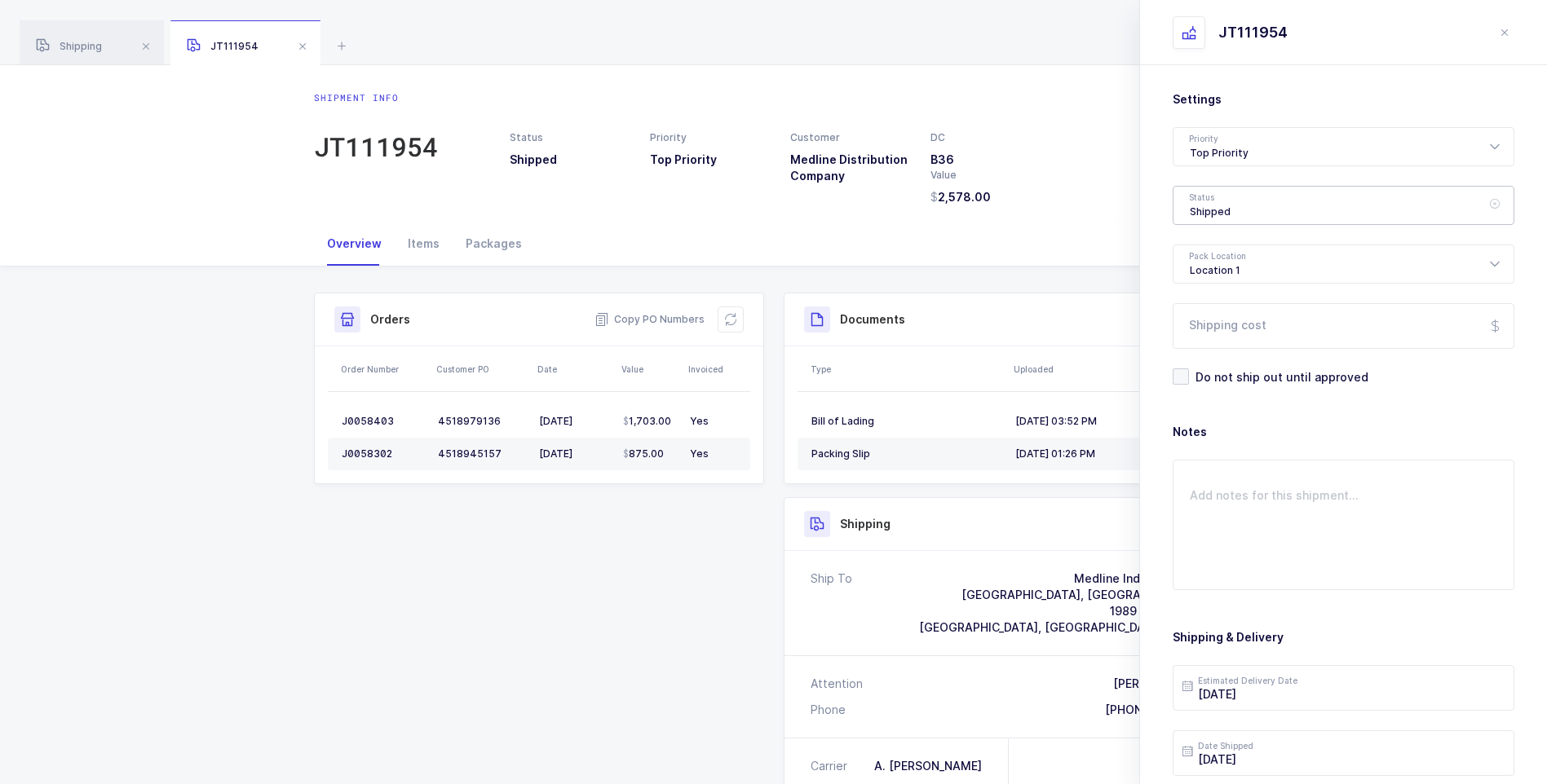
click at [1238, 200] on div "Shipped" at bounding box center [1343, 205] width 342 height 39
click at [1234, 358] on span "Delivered" at bounding box center [1217, 355] width 54 height 14
type input "Delivered"
click at [1242, 325] on input "Shipping cost" at bounding box center [1343, 326] width 342 height 45
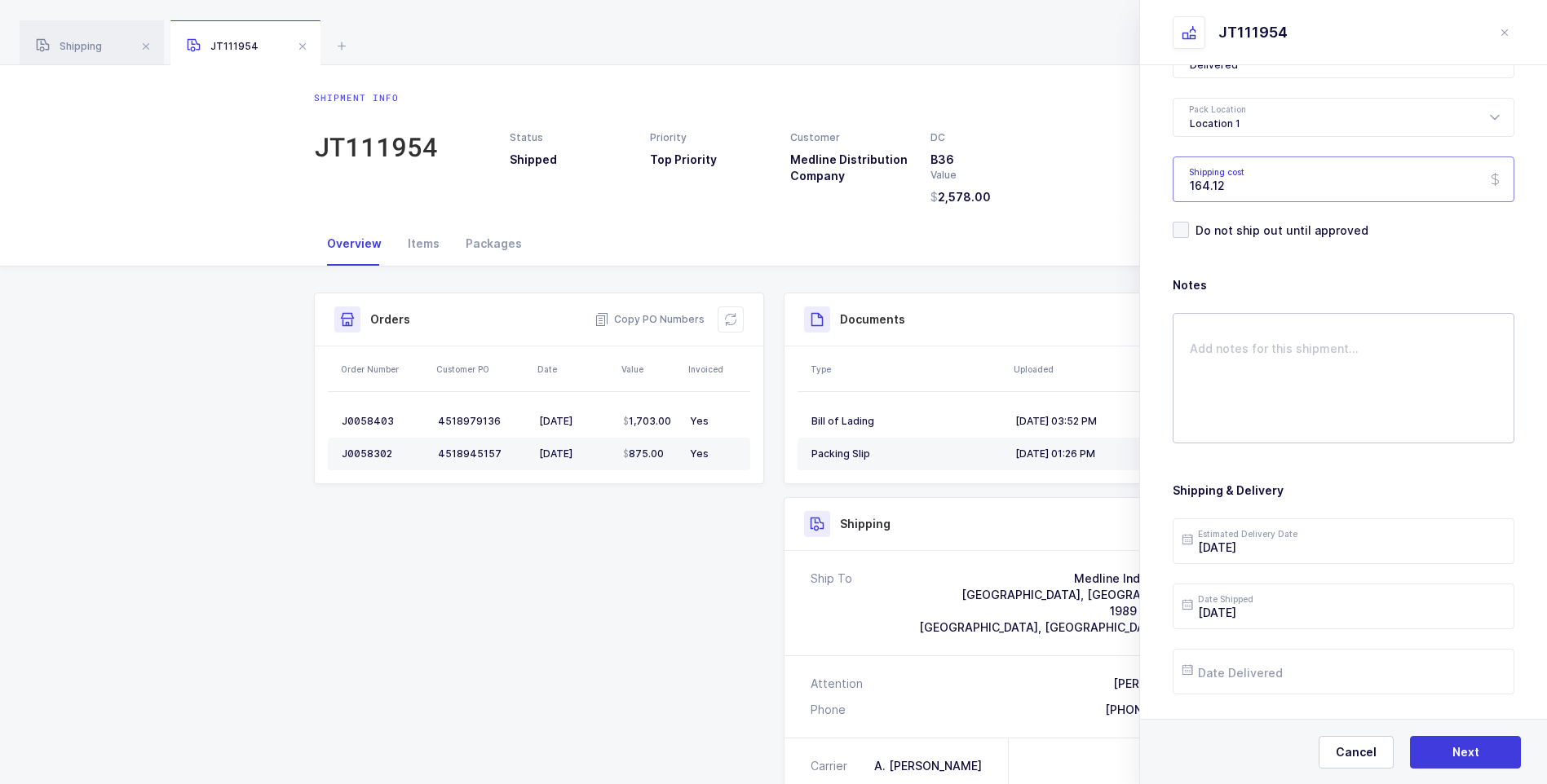
scroll to position [188, 0]
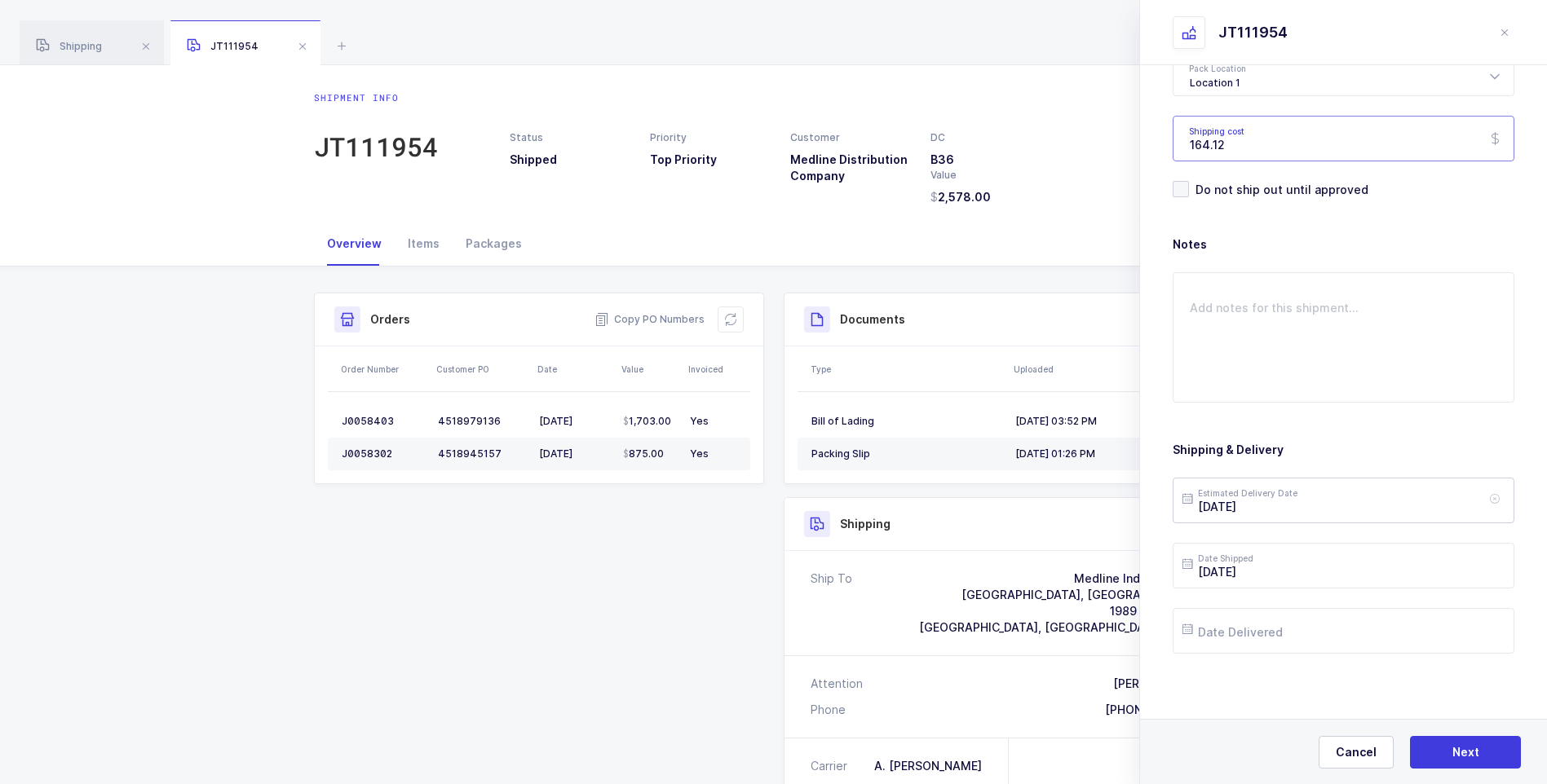
type input "164.12"
click at [1303, 508] on input "2025-08-26" at bounding box center [1343, 501] width 342 height 45
click at [1366, 408] on span "29" at bounding box center [1373, 409] width 20 height 20
type input "2025-08-29"
click at [1261, 629] on input "text" at bounding box center [1343, 631] width 342 height 45
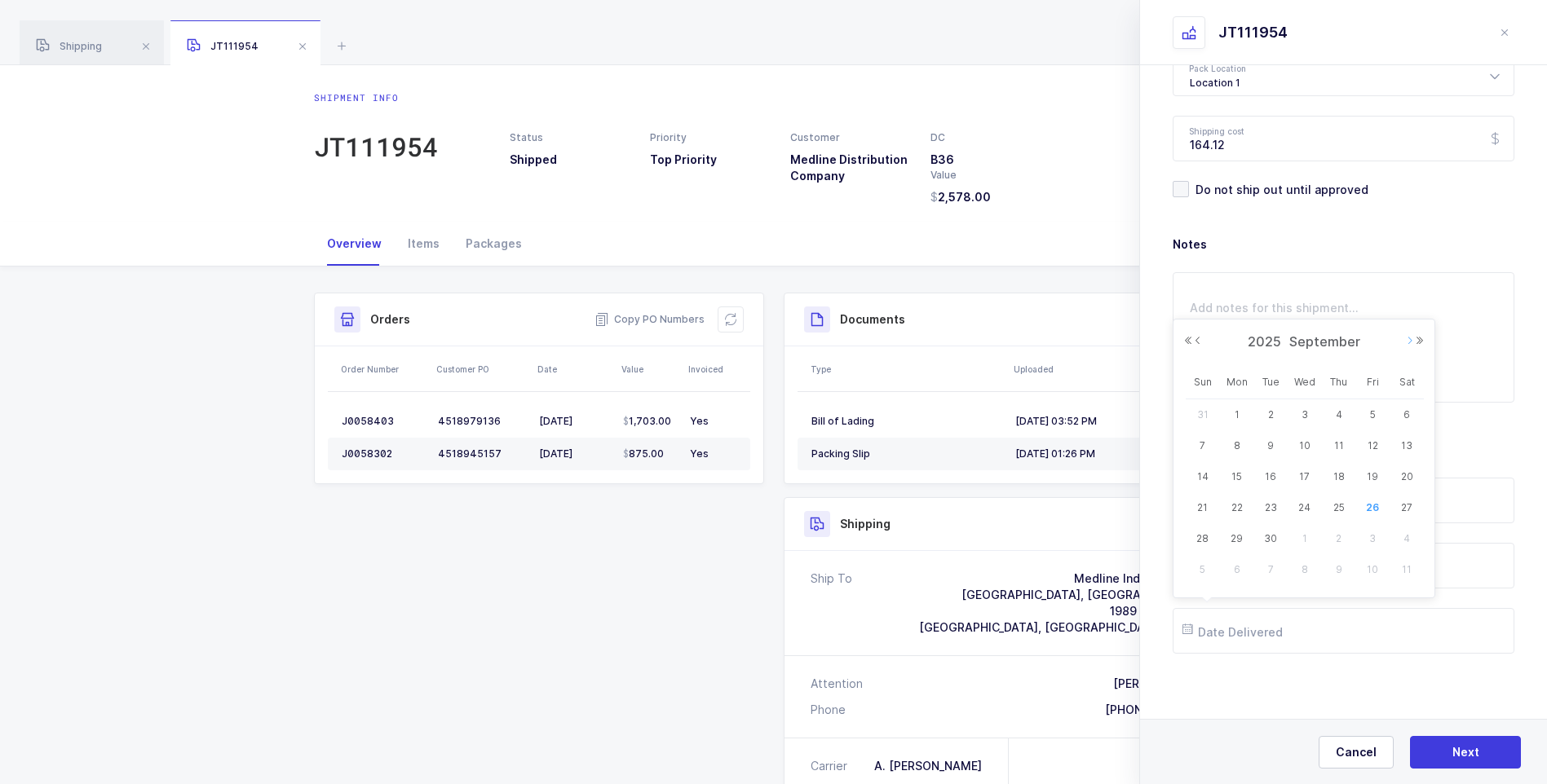
click at [1407, 344] on button "Next Month" at bounding box center [1411, 341] width 10 height 10
click at [1196, 345] on div "2025 October" at bounding box center [1304, 342] width 241 height 25
click at [1200, 342] on button "Previous Month" at bounding box center [1198, 341] width 10 height 10
click at [1307, 443] on span "10" at bounding box center [1305, 446] width 20 height 20
type input "2025-09-10"
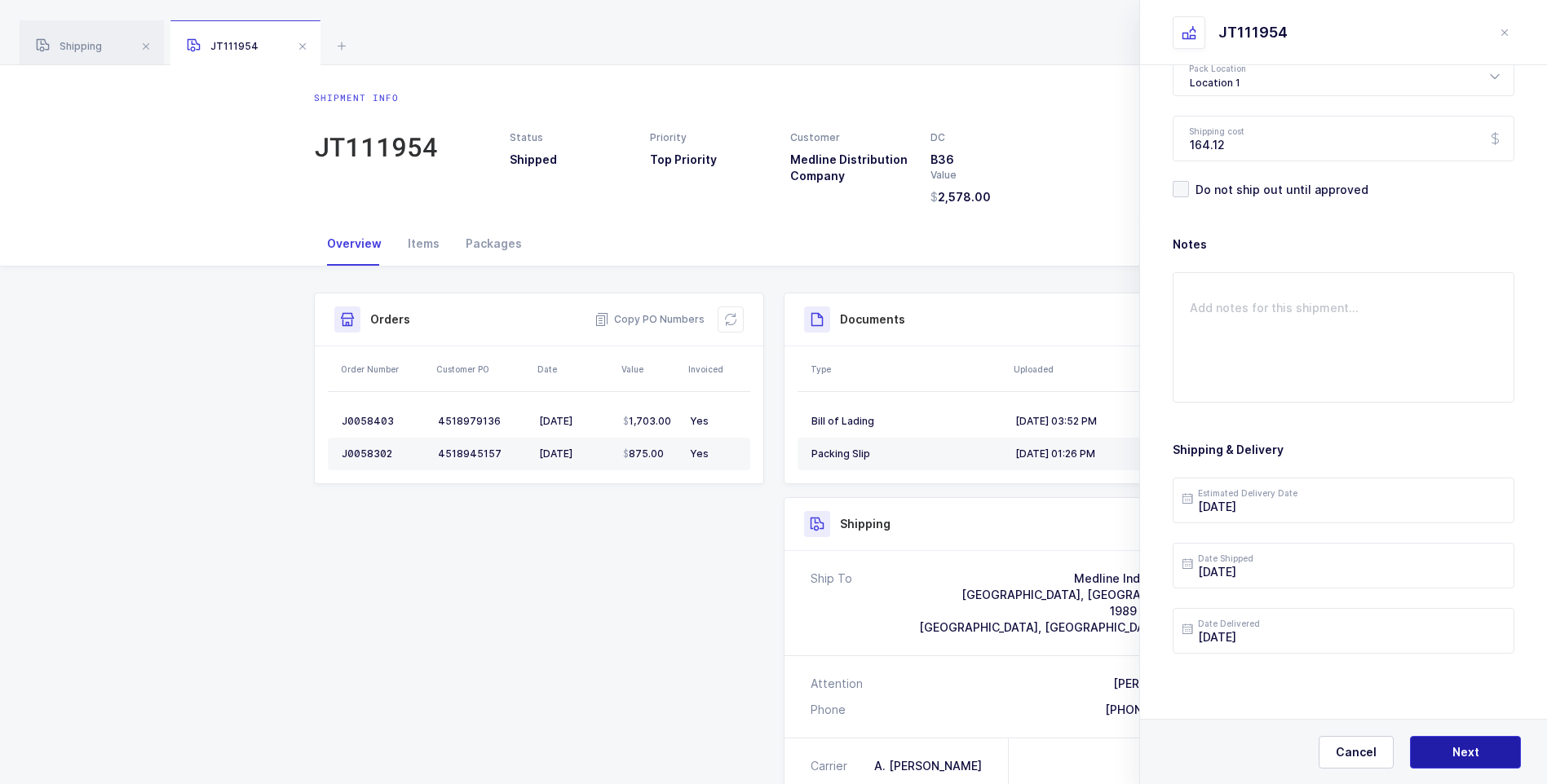
click at [1464, 750] on span "Next" at bounding box center [1465, 752] width 27 height 17
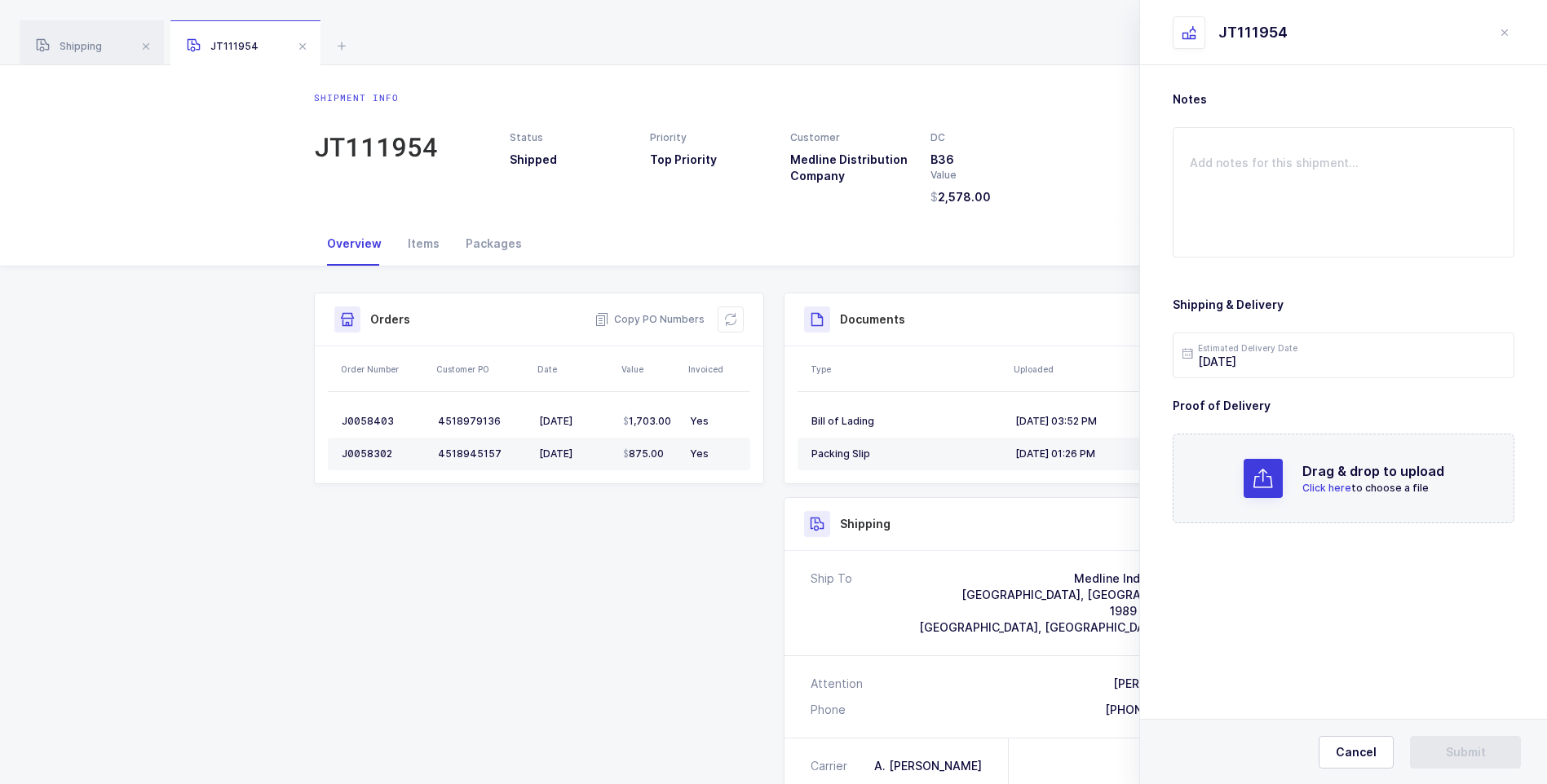
scroll to position [0, 0]
click at [1327, 489] on span "Click here" at bounding box center [1328, 488] width 49 height 12
click at [1435, 746] on button "Submit" at bounding box center [1466, 752] width 111 height 33
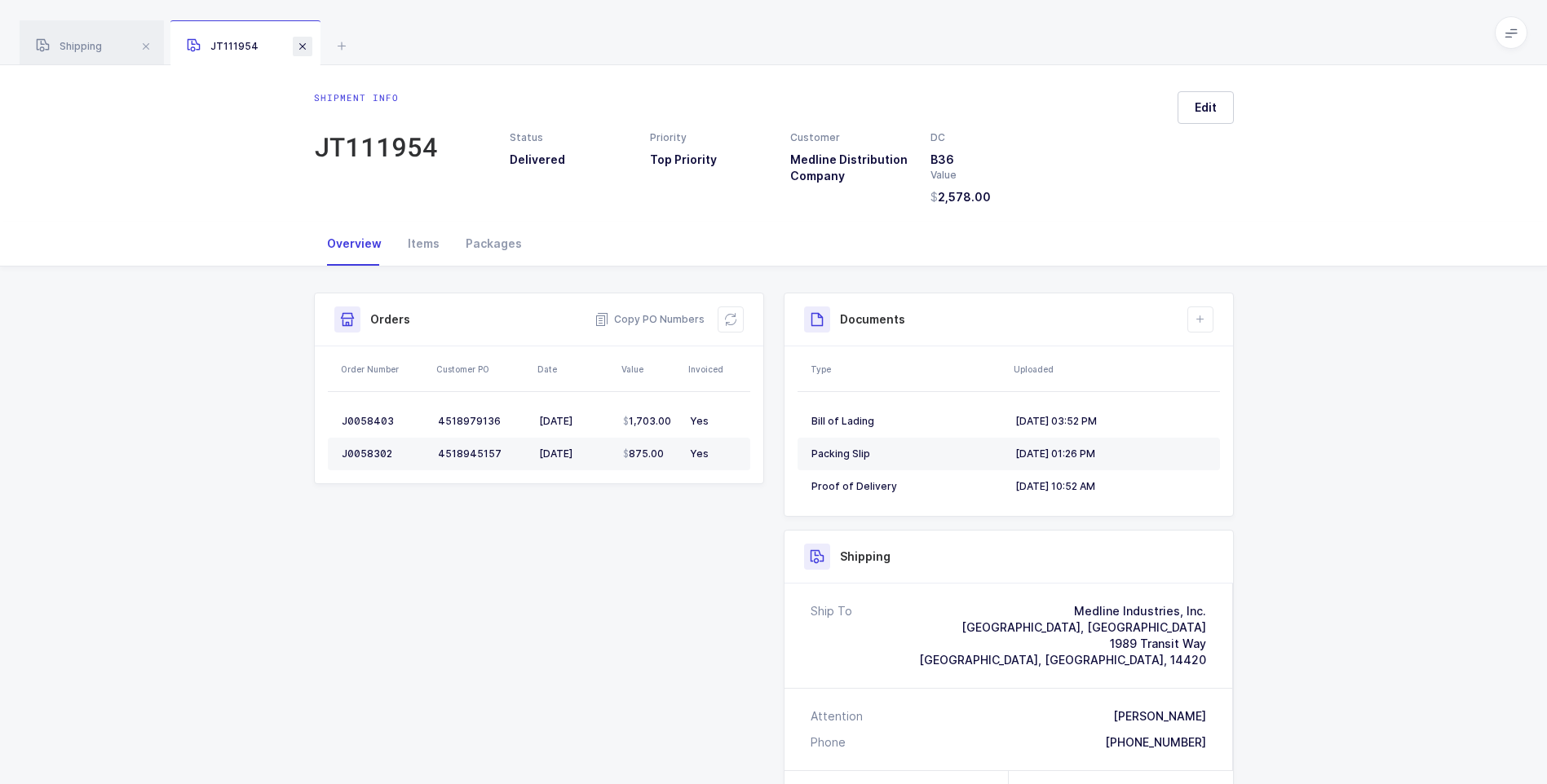
click at [300, 49] on span at bounding box center [302, 46] width 20 height 20
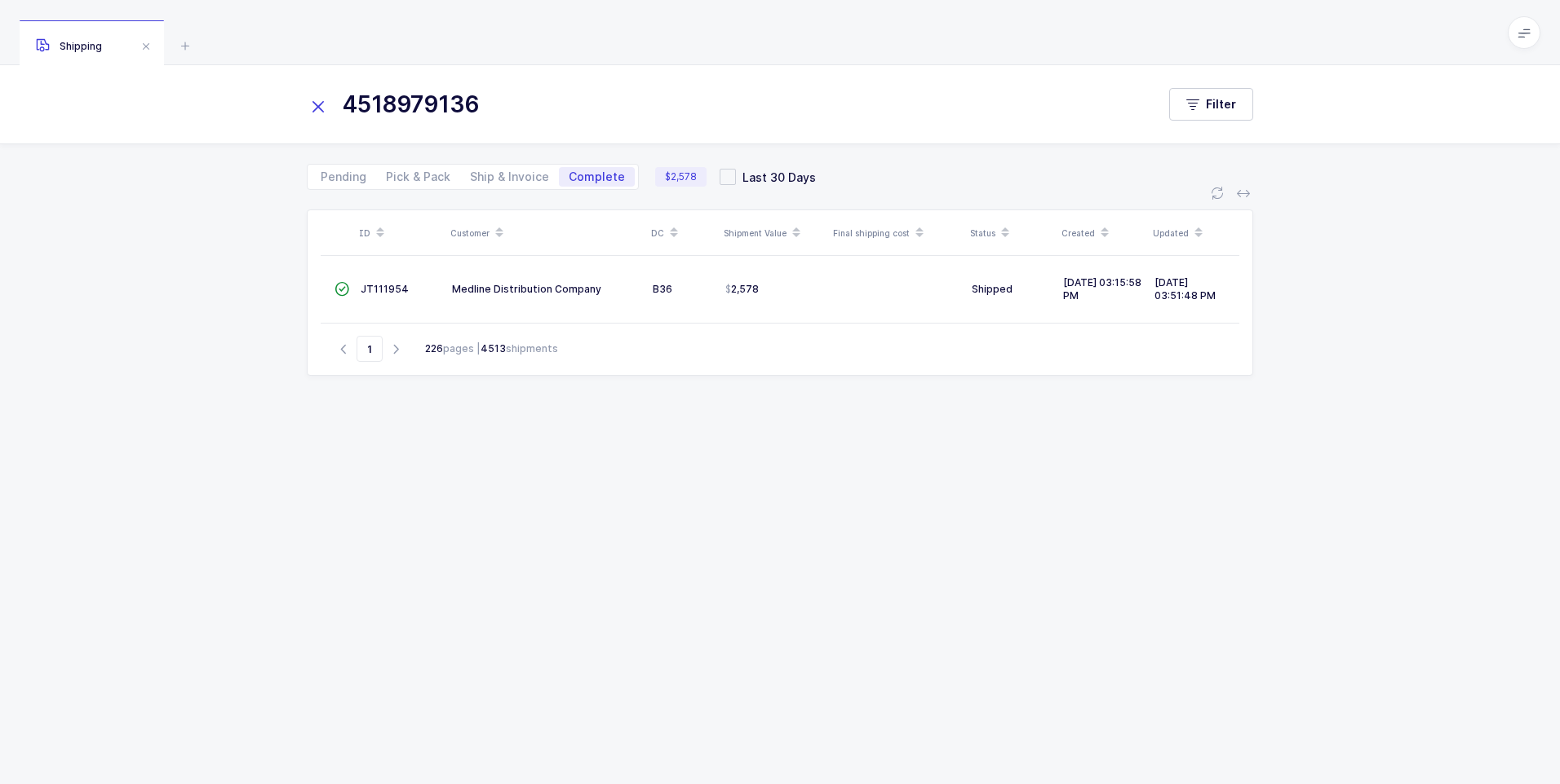
click at [319, 105] on icon at bounding box center [317, 107] width 23 height 23
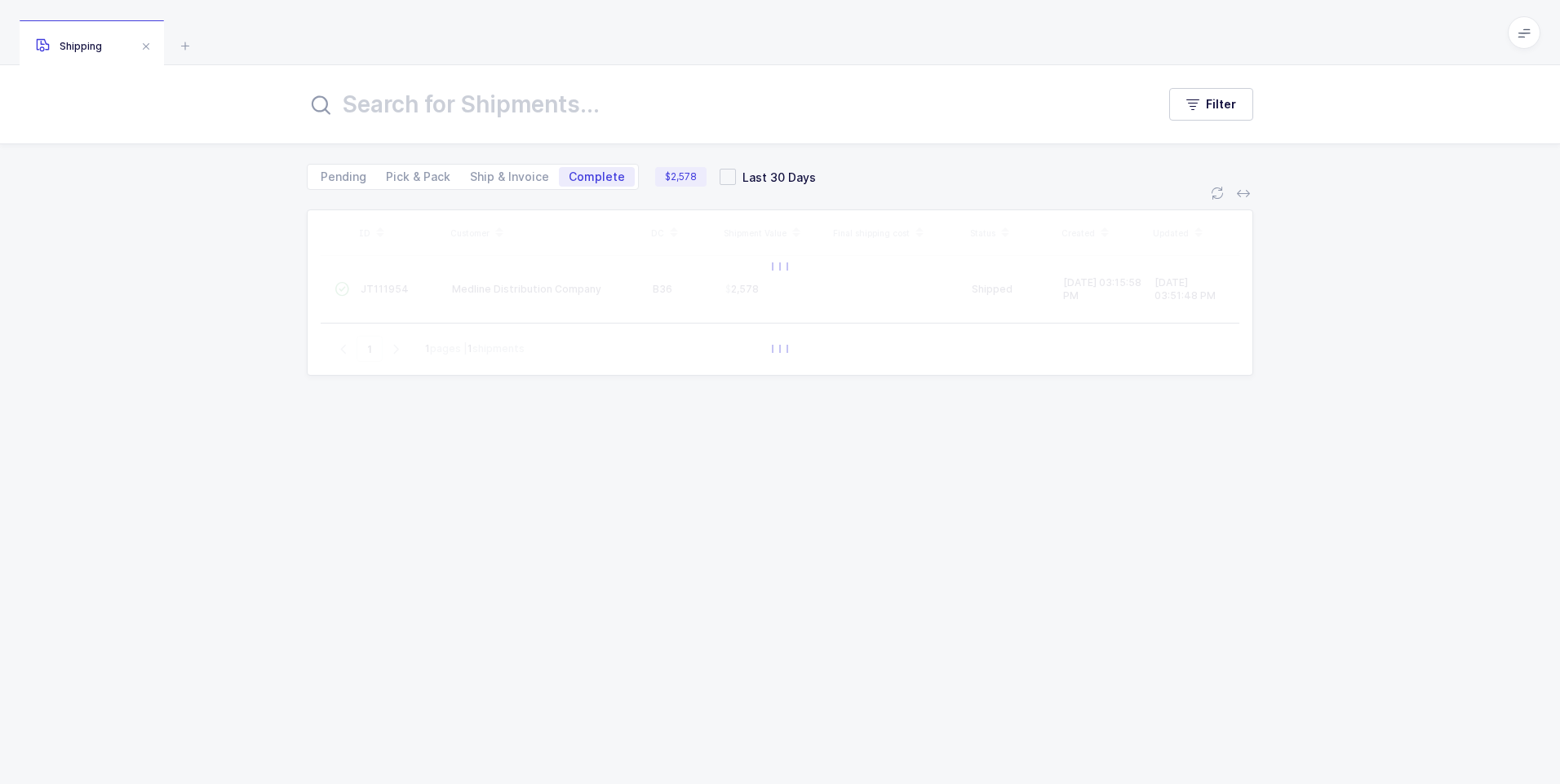
click at [344, 118] on input "text" at bounding box center [721, 105] width 830 height 39
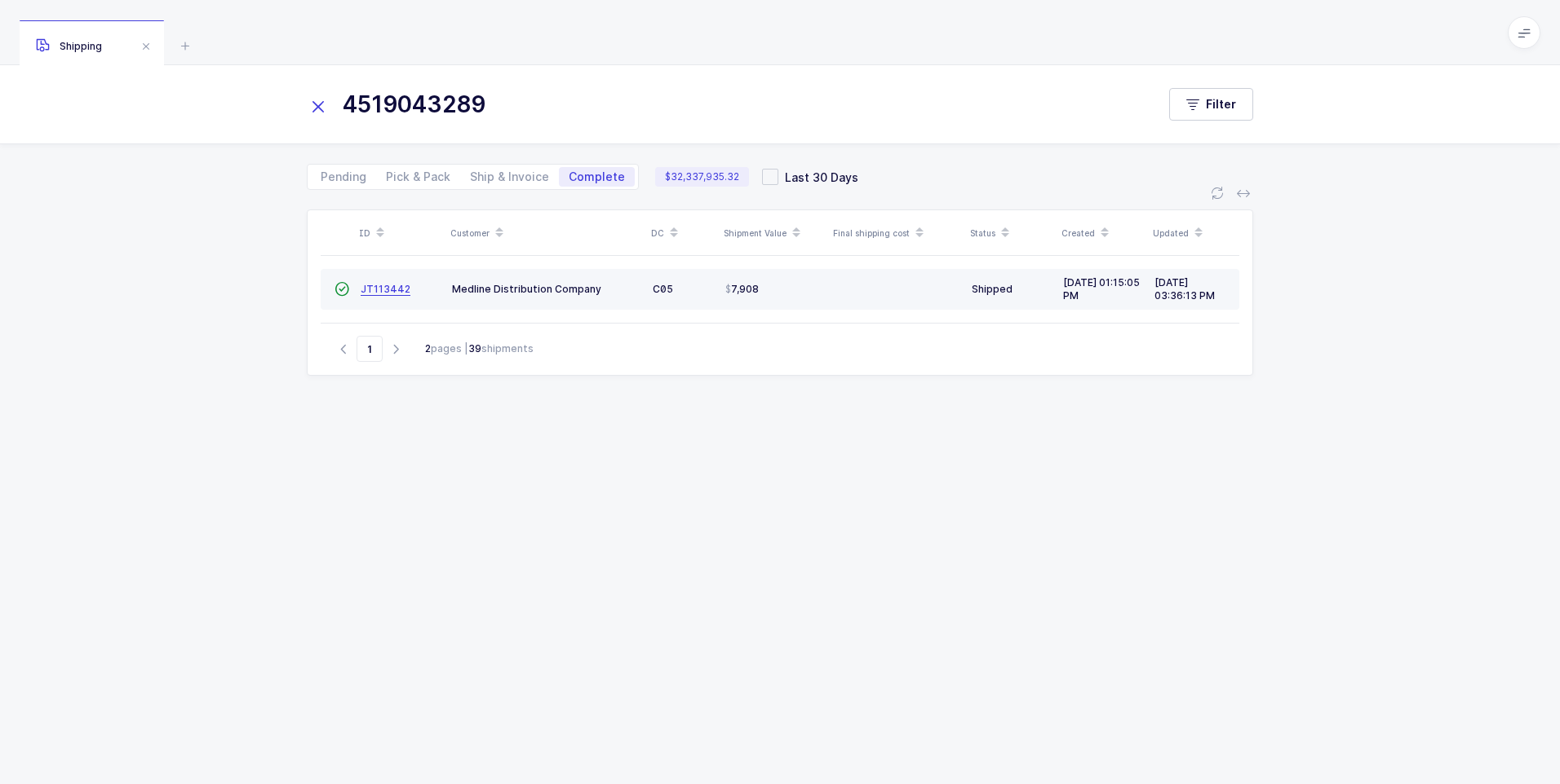
type input "4519043289"
click at [385, 290] on span "JT113442" at bounding box center [385, 288] width 49 height 12
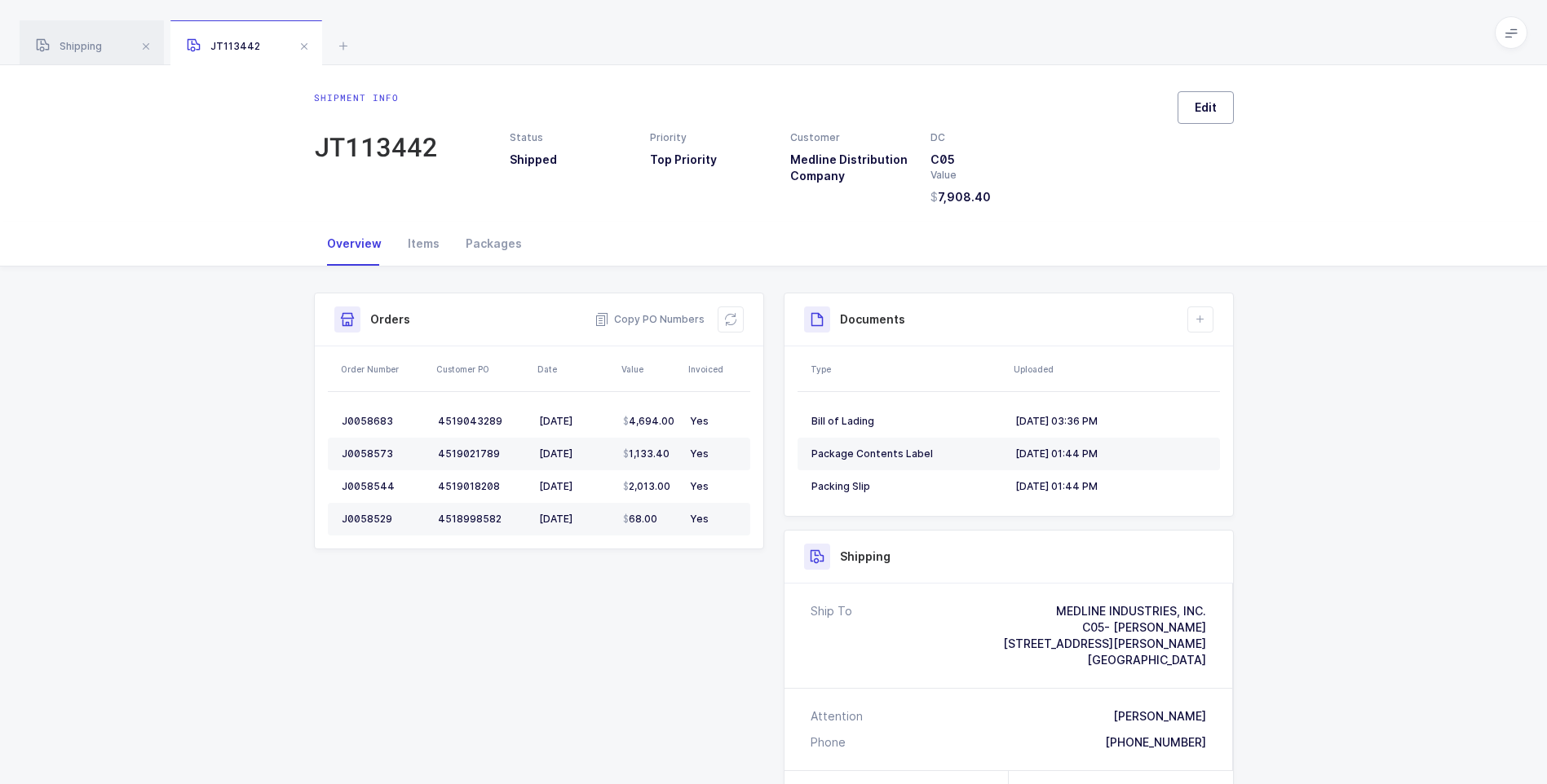
click at [1206, 96] on button "Edit" at bounding box center [1205, 107] width 56 height 33
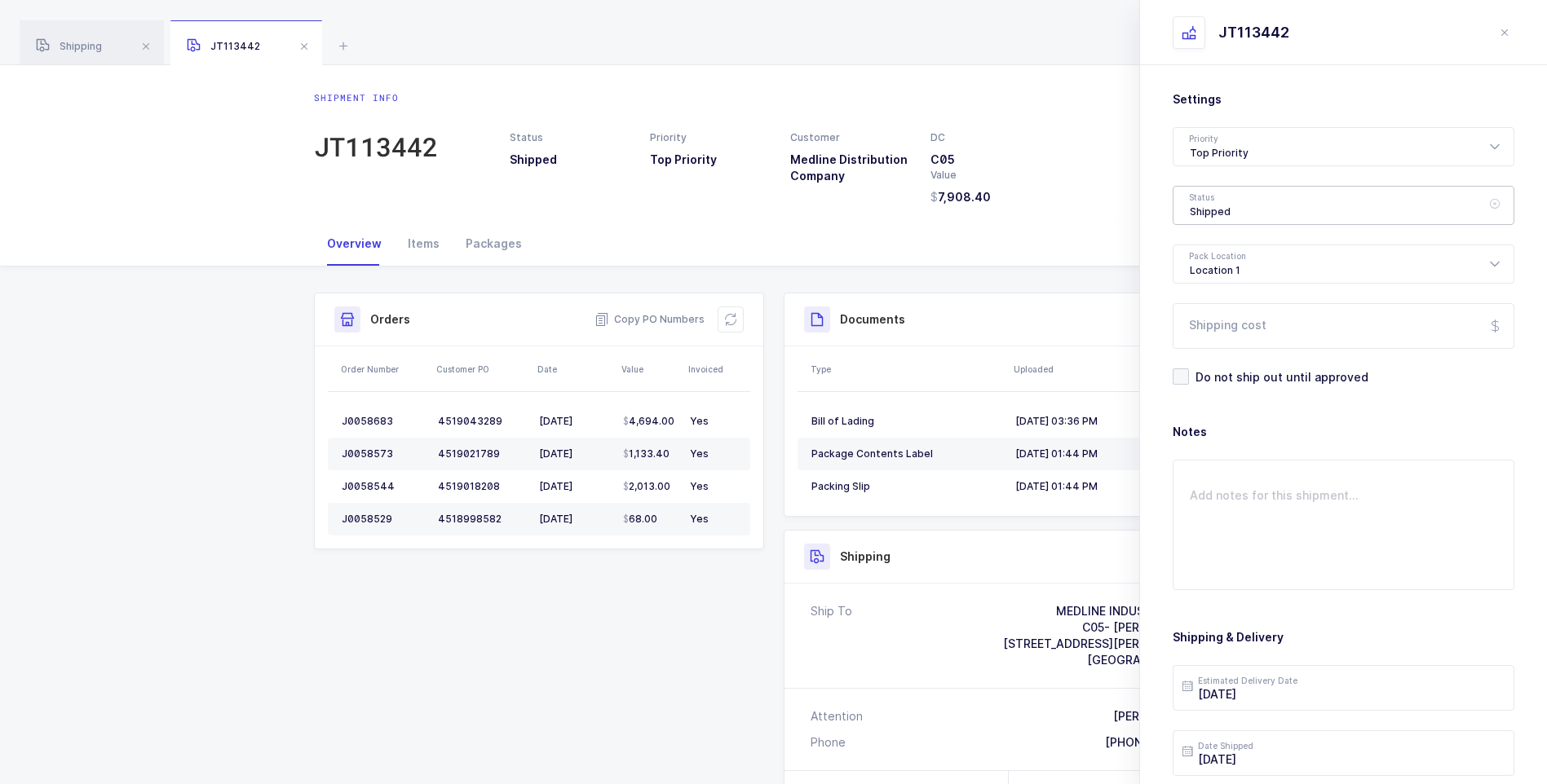
click at [1236, 207] on div "Shipped" at bounding box center [1343, 205] width 342 height 39
click at [1229, 355] on span "Delivered" at bounding box center [1217, 355] width 54 height 14
type input "Delivered"
click at [1231, 330] on input "Shipping cost" at bounding box center [1343, 326] width 342 height 45
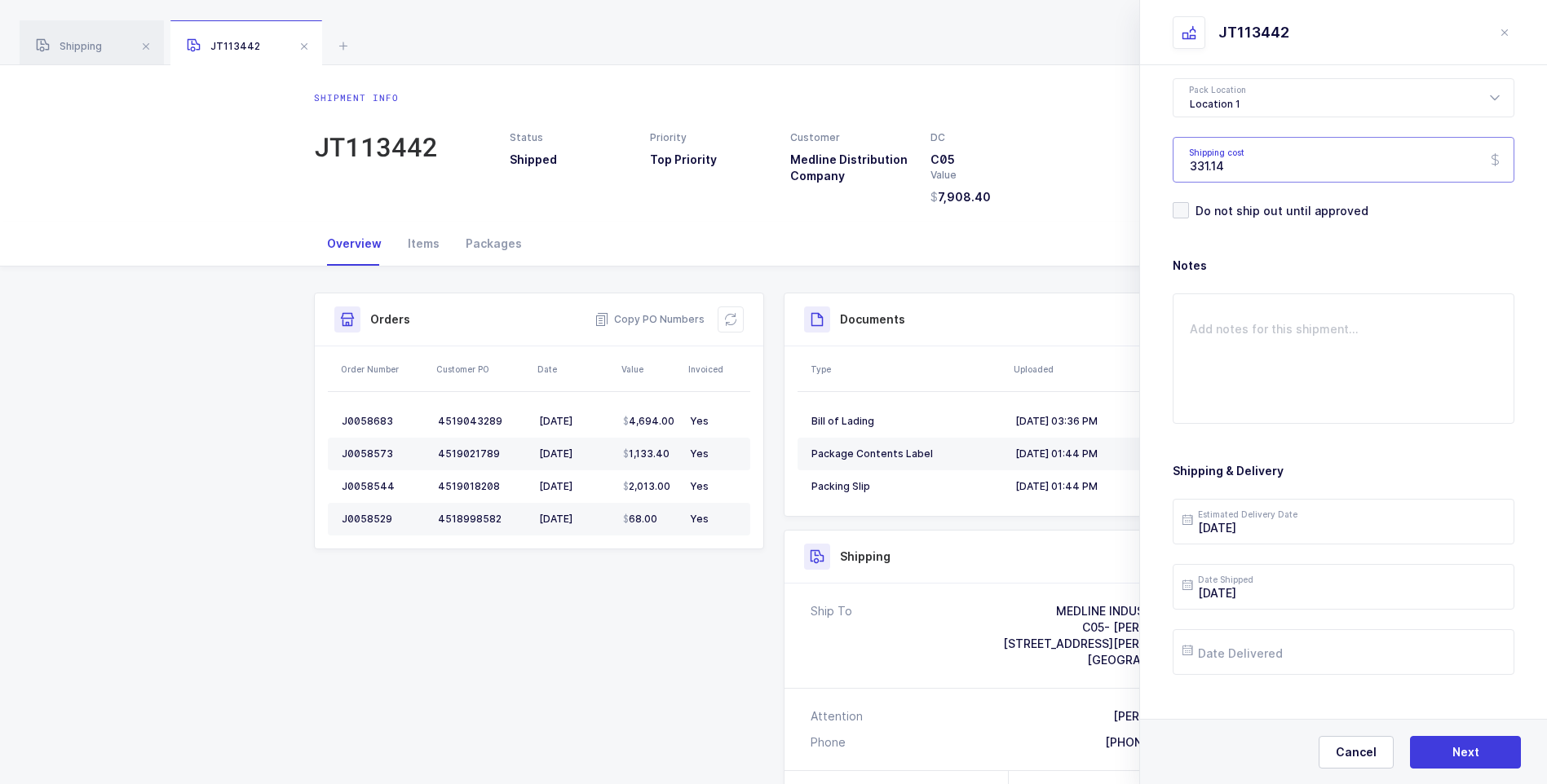
scroll to position [188, 0]
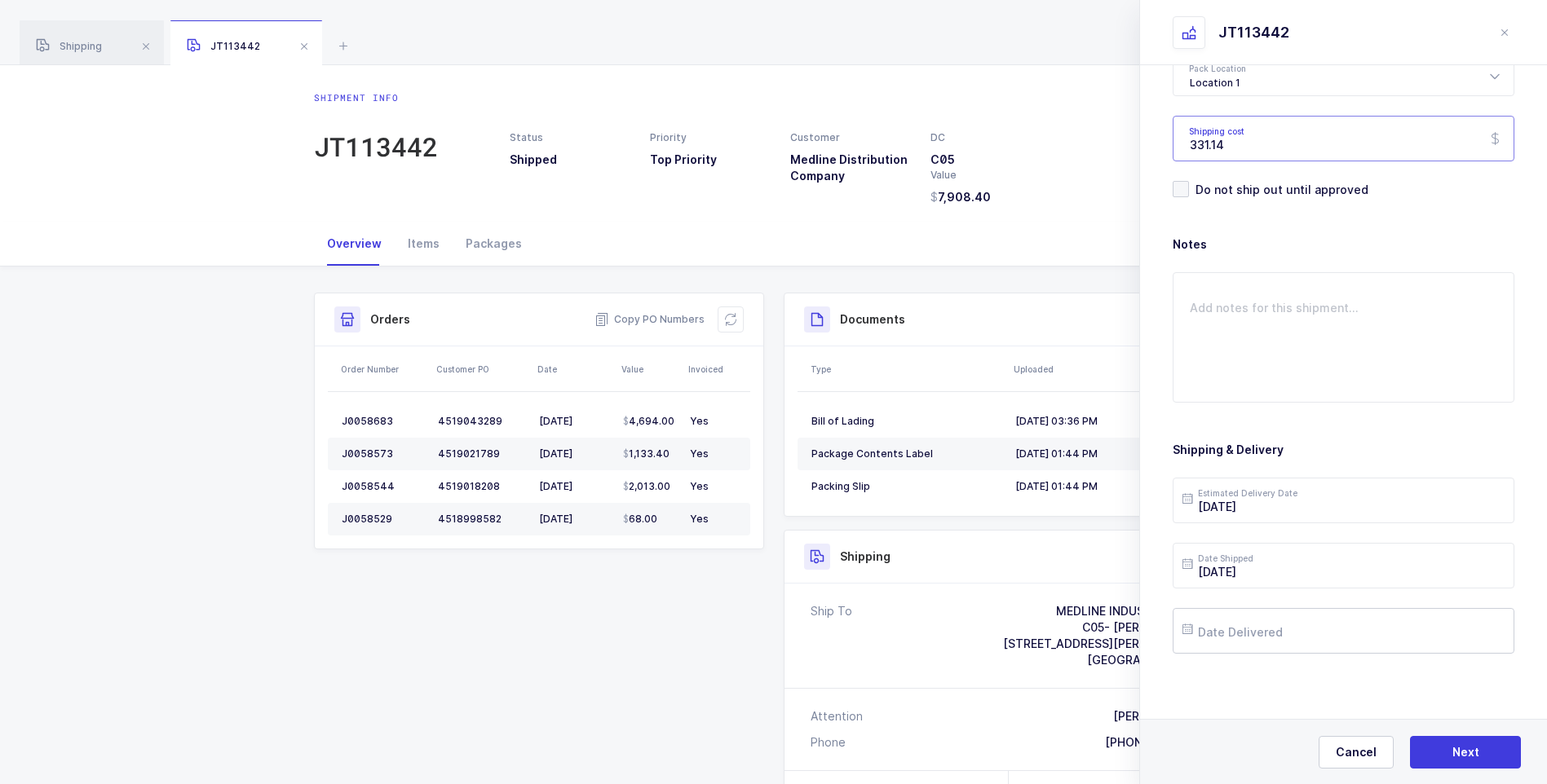
type input "331.14"
click at [1242, 635] on input "text" at bounding box center [1343, 631] width 342 height 45
click at [1376, 479] on span "19" at bounding box center [1373, 477] width 20 height 20
type input "2025-09-19"
click at [1464, 748] on span "Next" at bounding box center [1465, 752] width 27 height 17
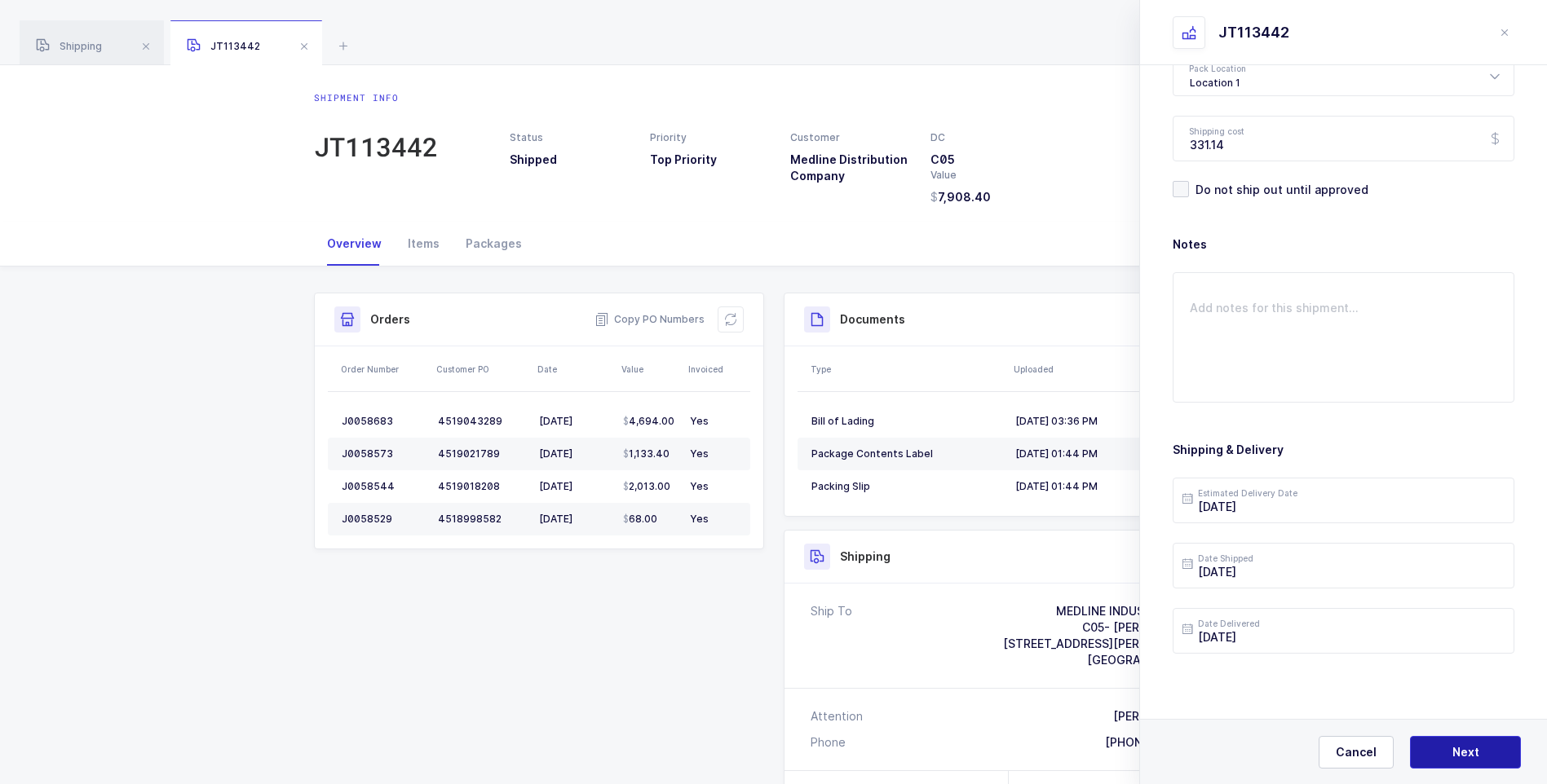
scroll to position [0, 0]
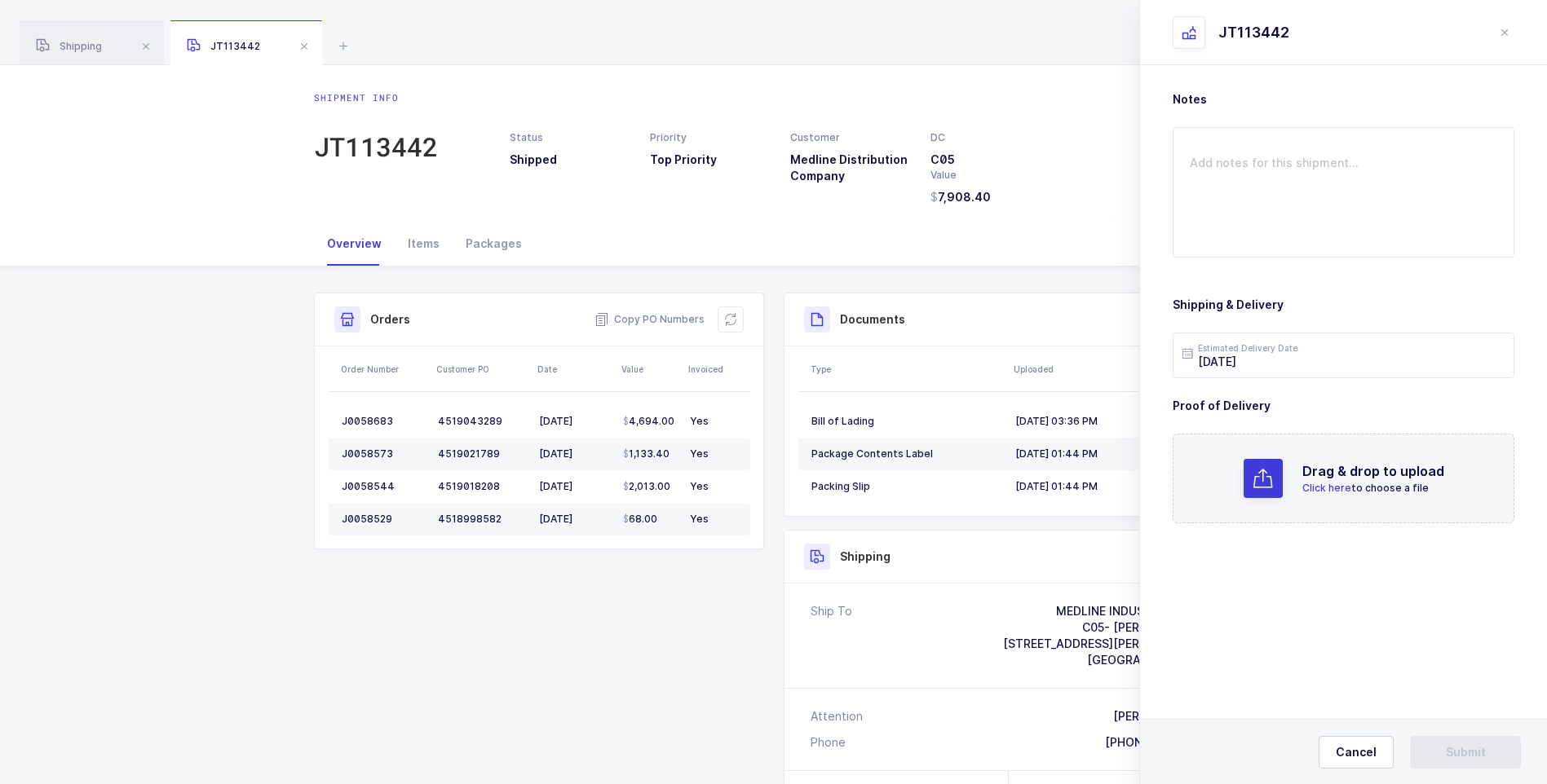
click at [1347, 489] on span "Click here" at bounding box center [1328, 488] width 49 height 12
click at [1417, 757] on button "Submit" at bounding box center [1466, 752] width 111 height 33
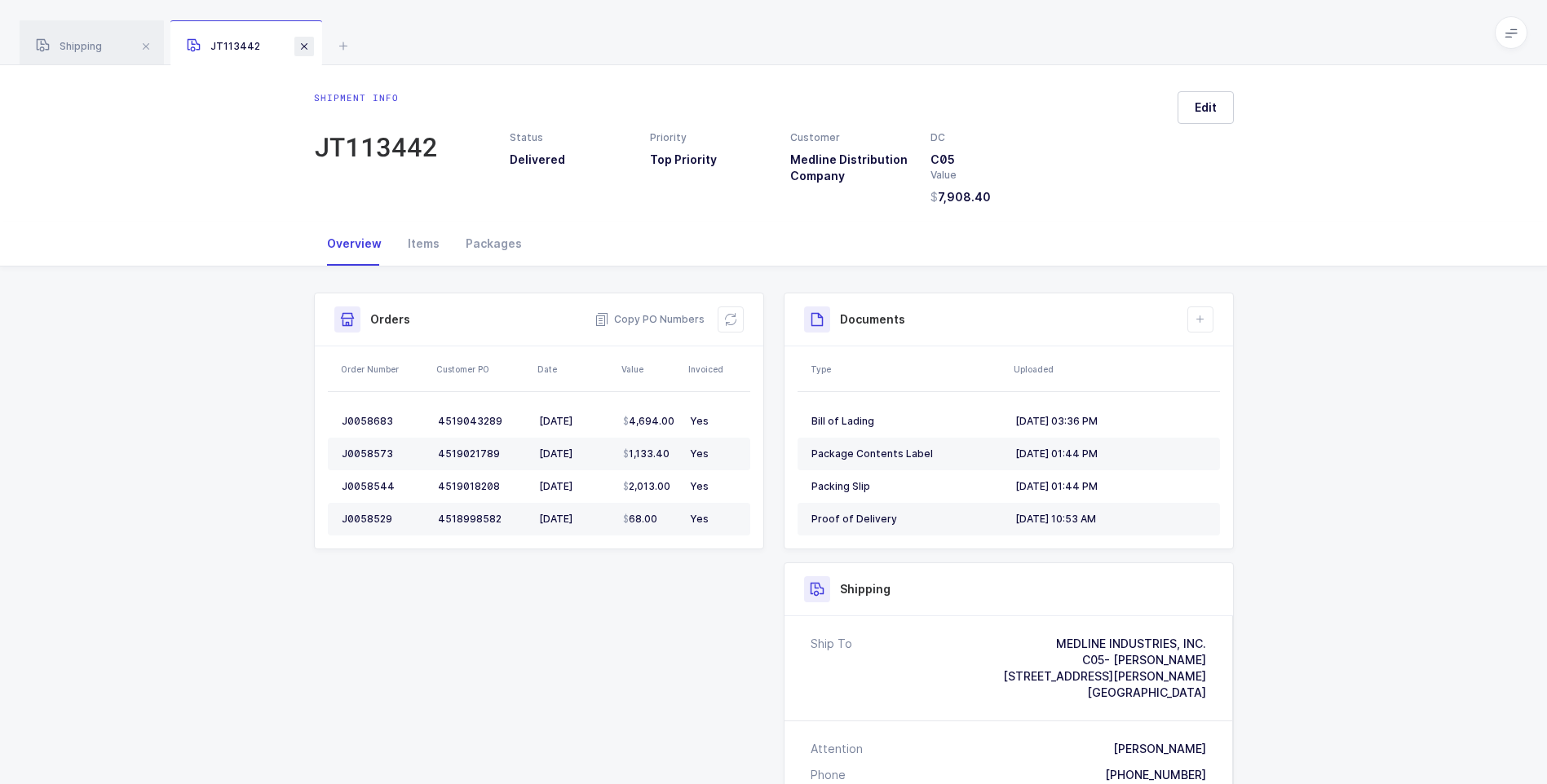
click at [311, 49] on span at bounding box center [304, 46] width 20 height 20
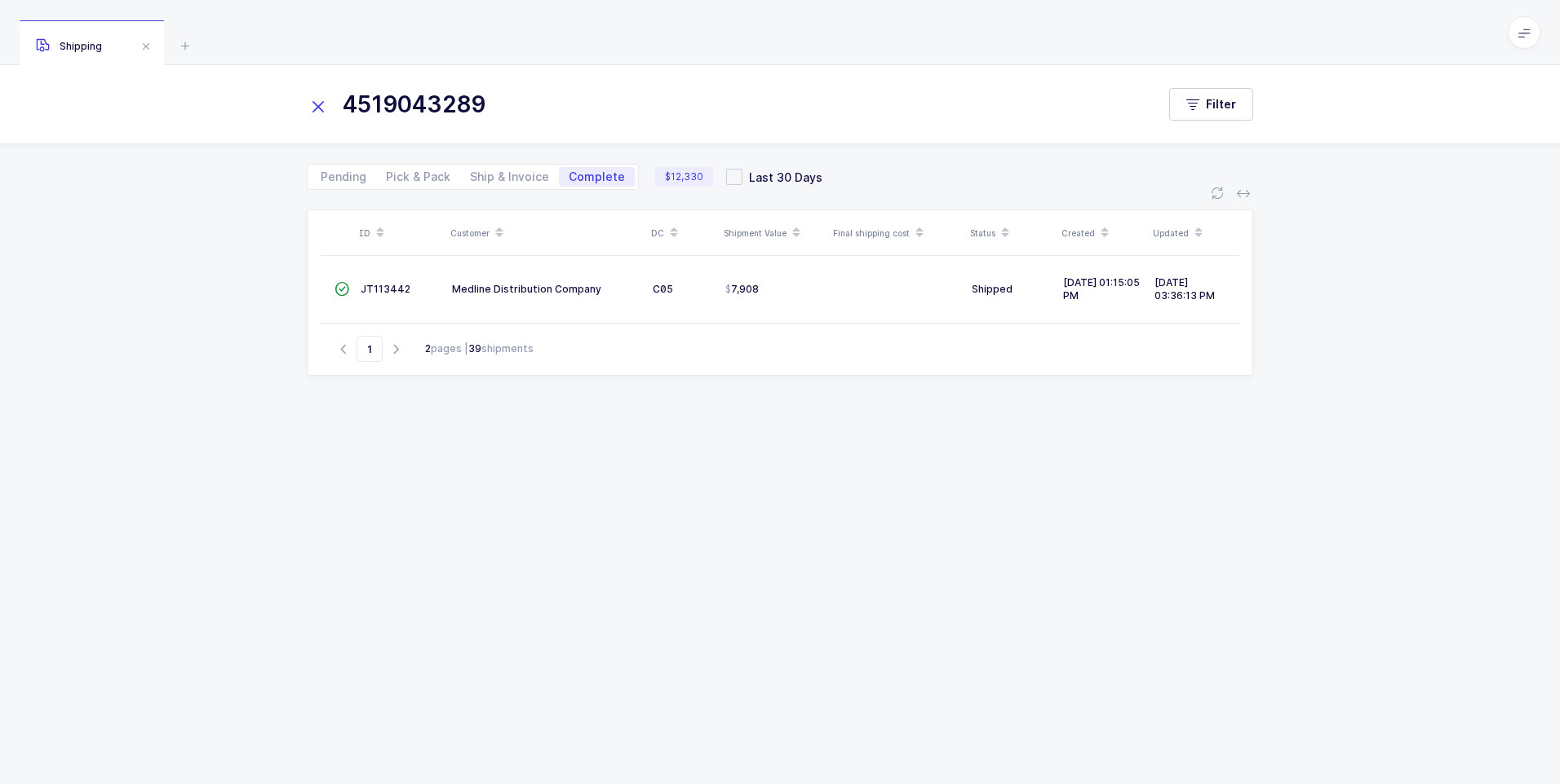
click at [323, 111] on icon at bounding box center [317, 107] width 23 height 23
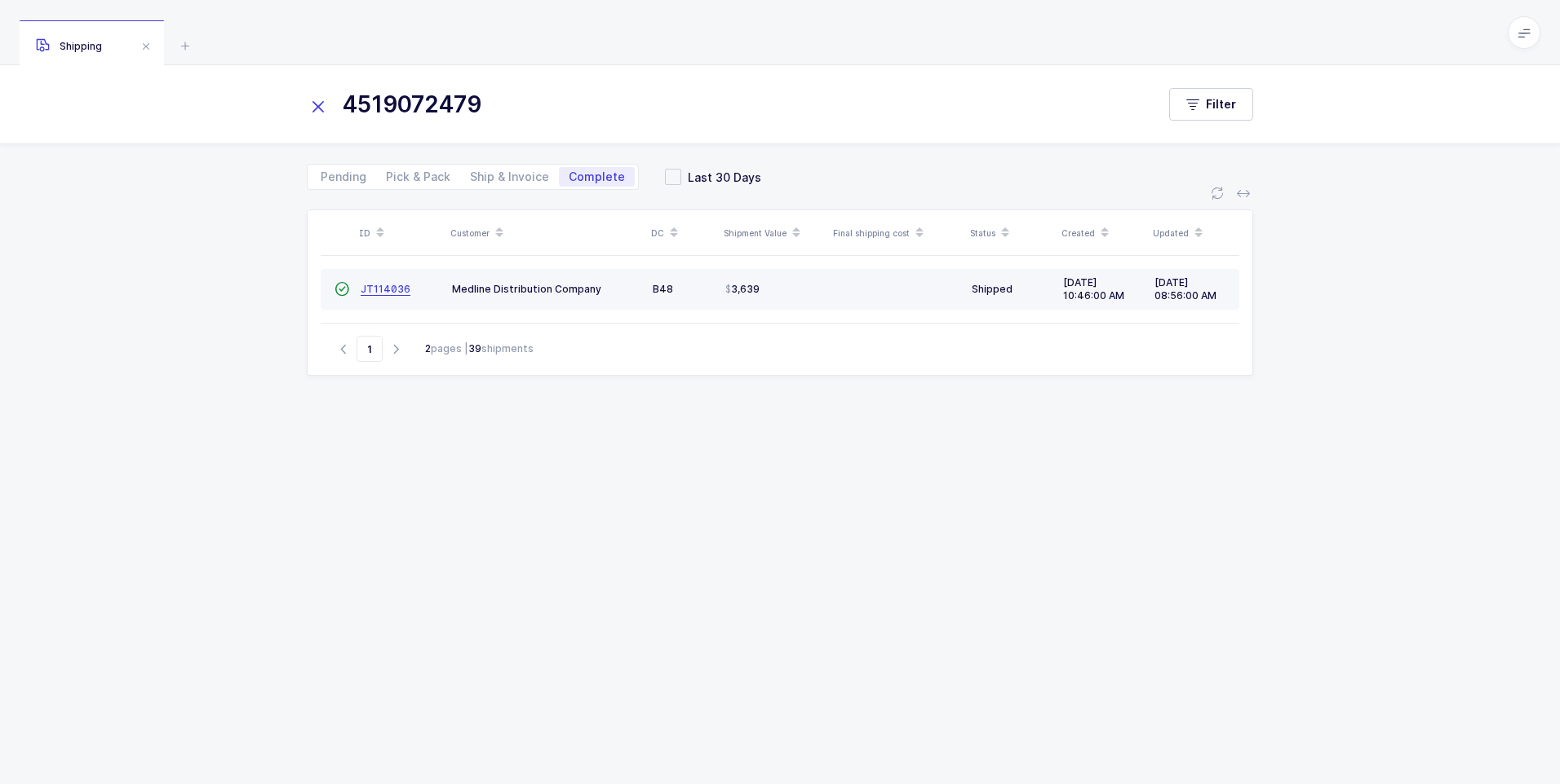
type input "4519072479"
click at [381, 287] on span "JT114036" at bounding box center [385, 288] width 49 height 12
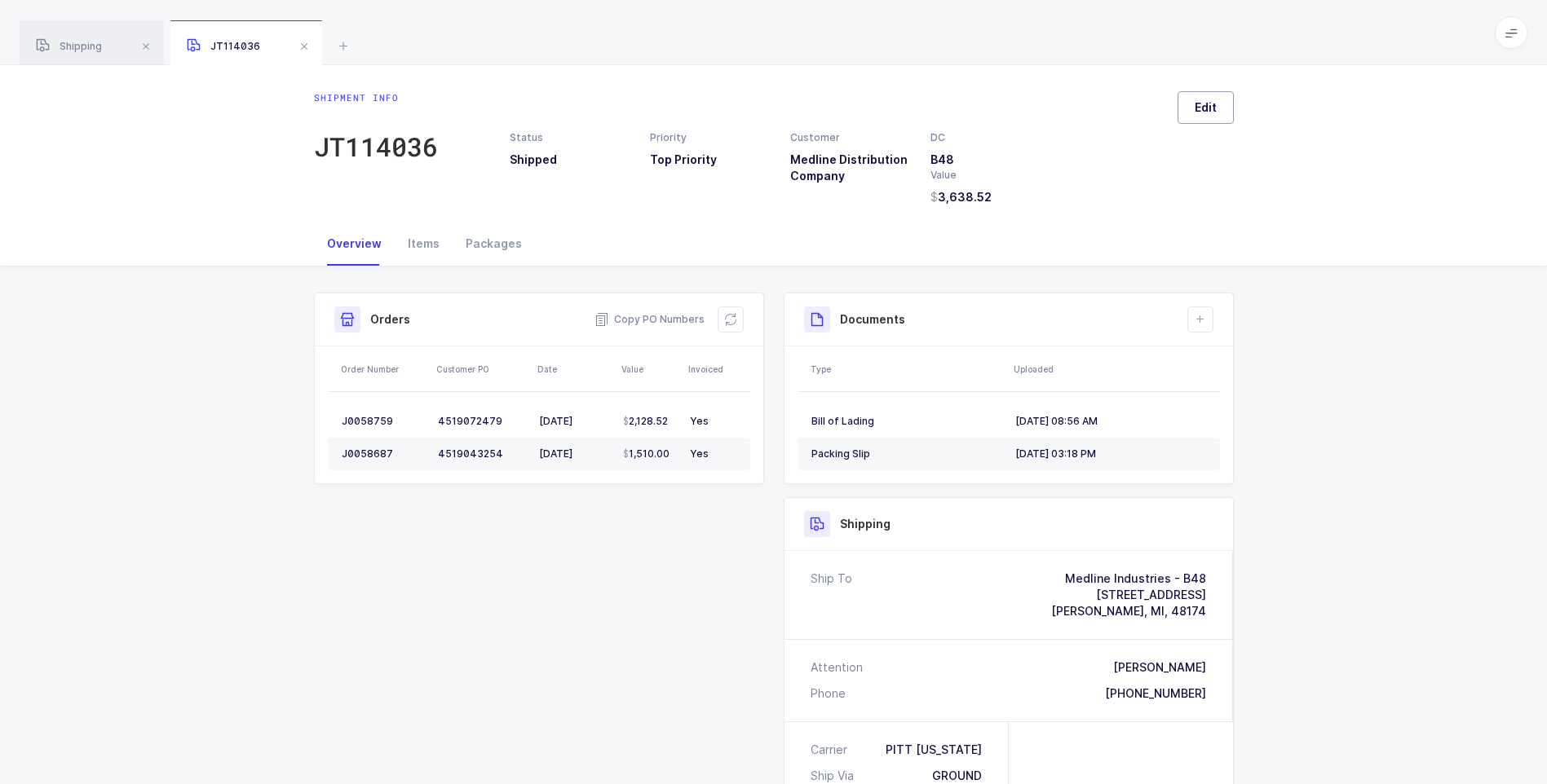
click at [1203, 110] on span "Edit" at bounding box center [1206, 108] width 22 height 17
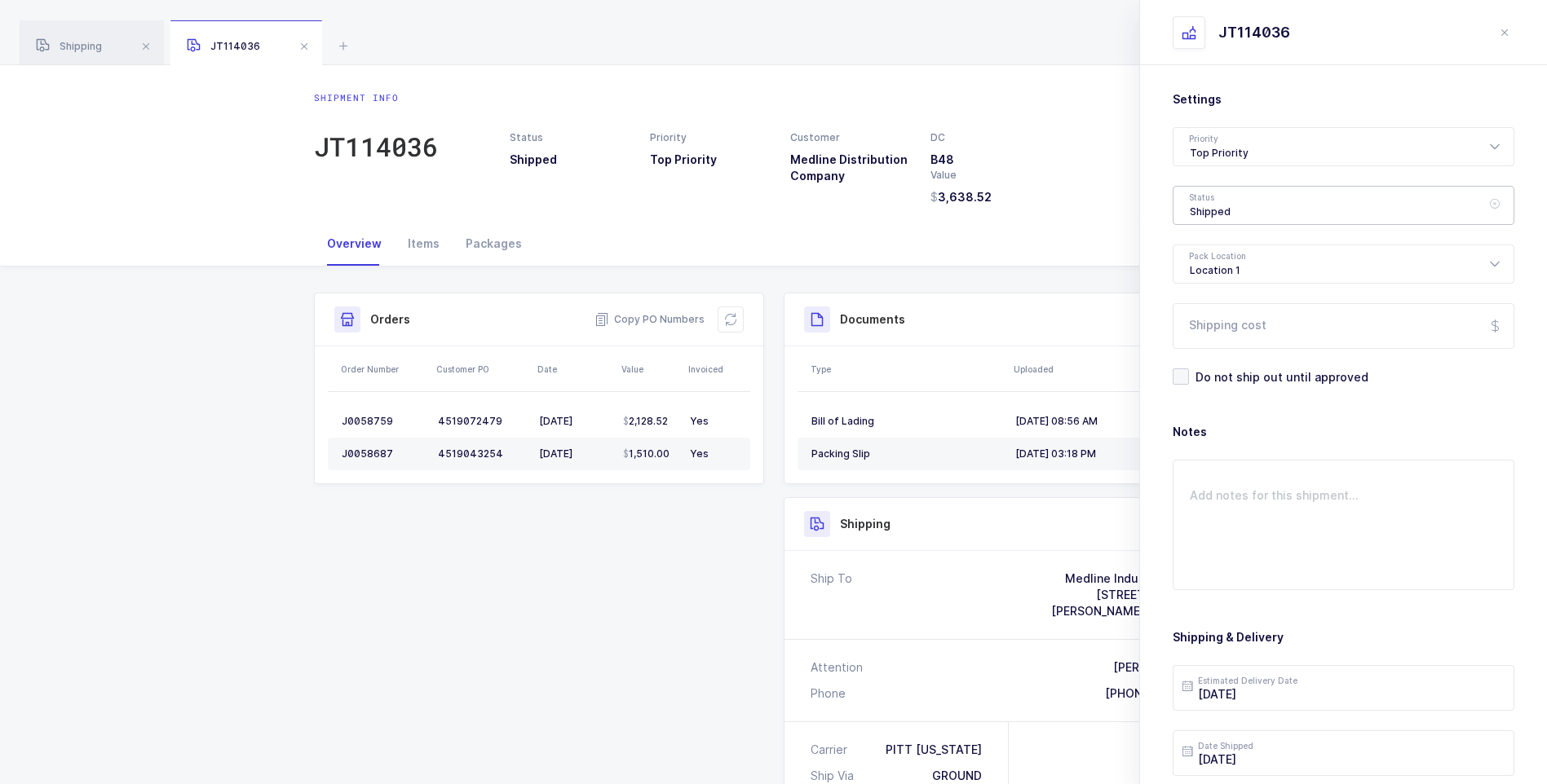
click at [1205, 208] on div "Shipped" at bounding box center [1343, 205] width 342 height 39
click at [1211, 351] on span "Delivered" at bounding box center [1217, 355] width 54 height 14
type input "Delivered"
click at [1216, 331] on input "Shipping cost" at bounding box center [1343, 326] width 342 height 45
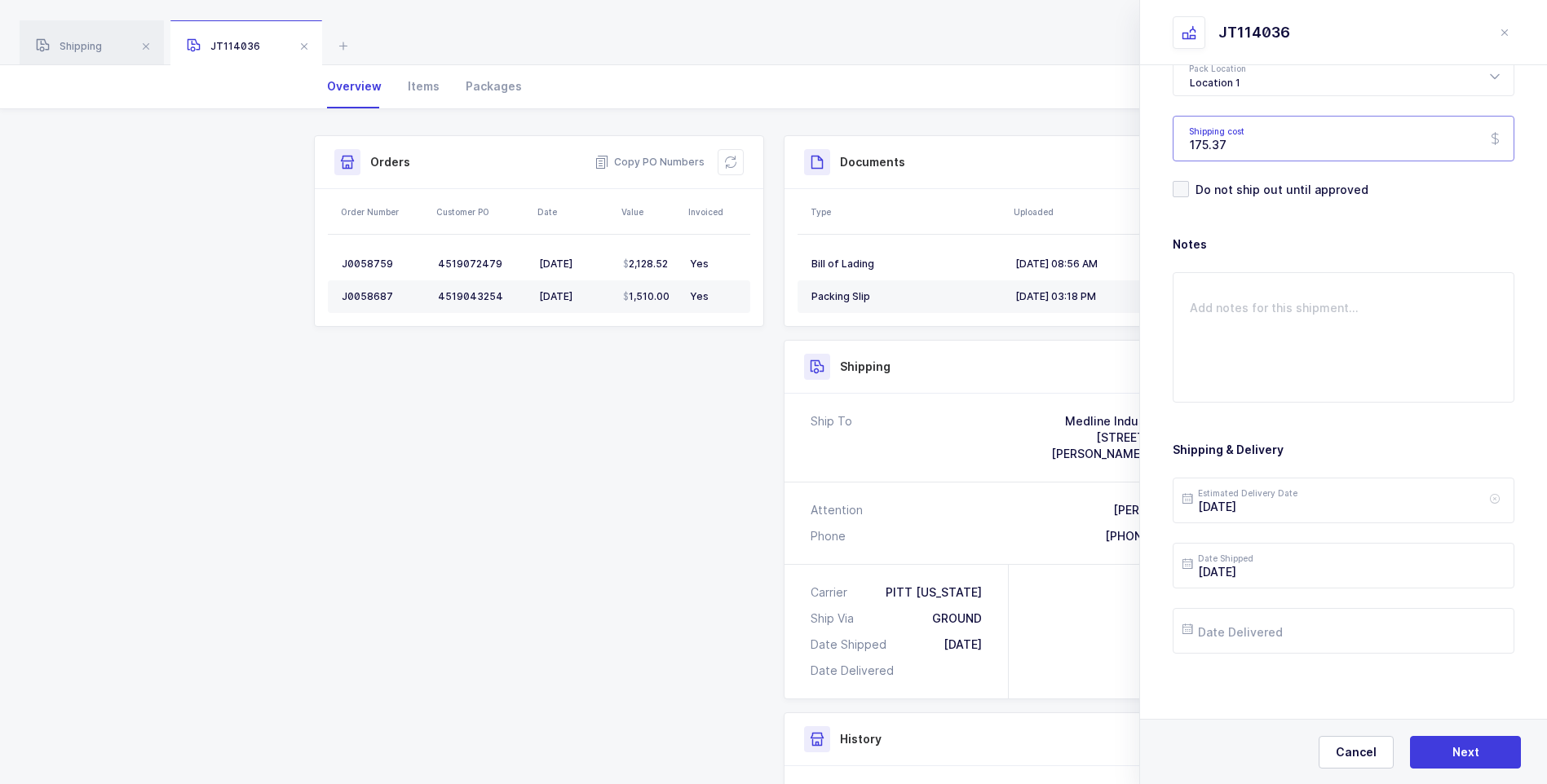
scroll to position [163, 0]
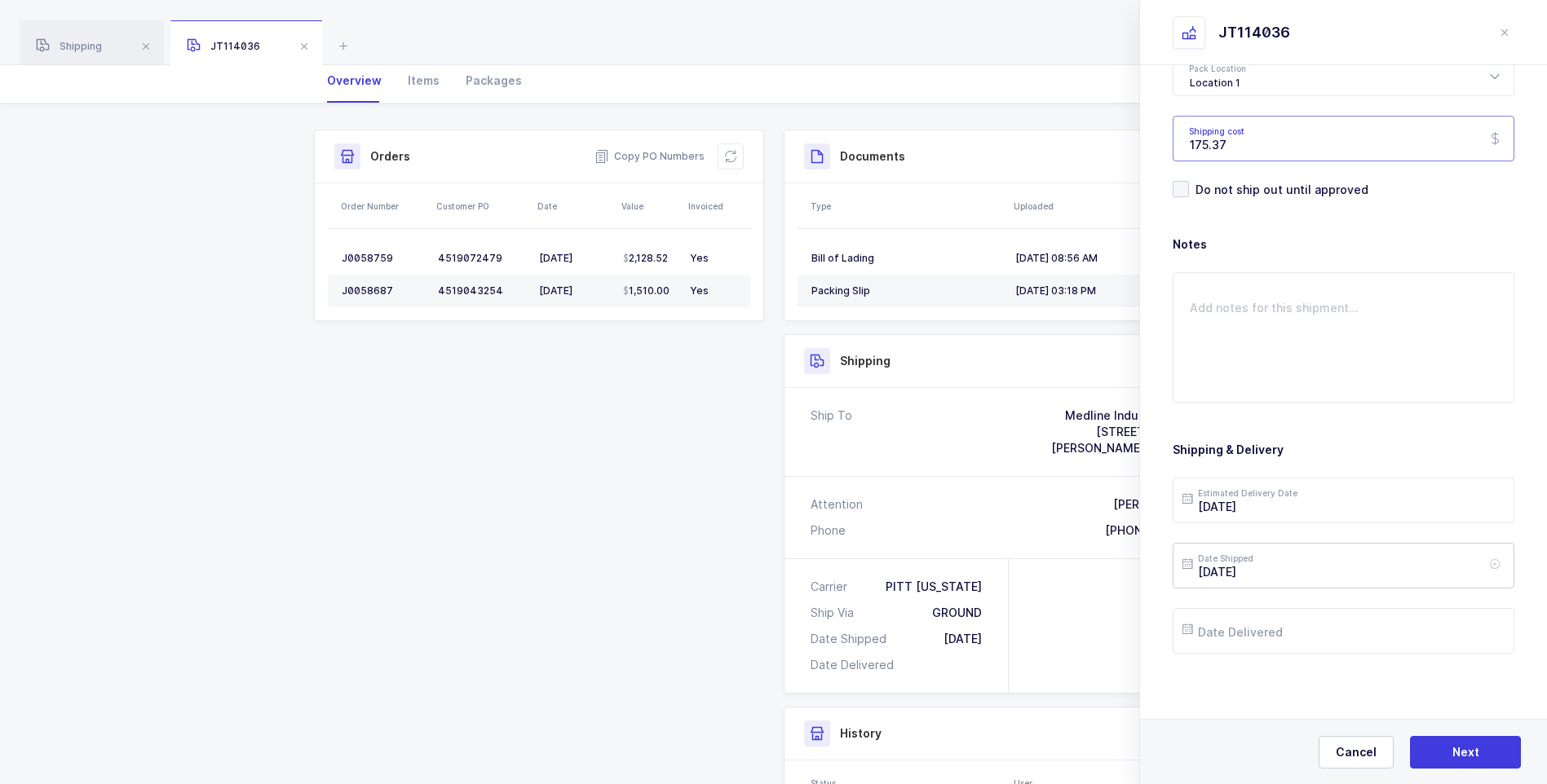
type input "175.37"
click at [1303, 568] on input "2025-09-25" at bounding box center [1343, 566] width 342 height 45
click at [1232, 446] on span "22" at bounding box center [1238, 442] width 20 height 20
type input "2025-09-22"
click at [1289, 631] on input "text" at bounding box center [1343, 631] width 342 height 45
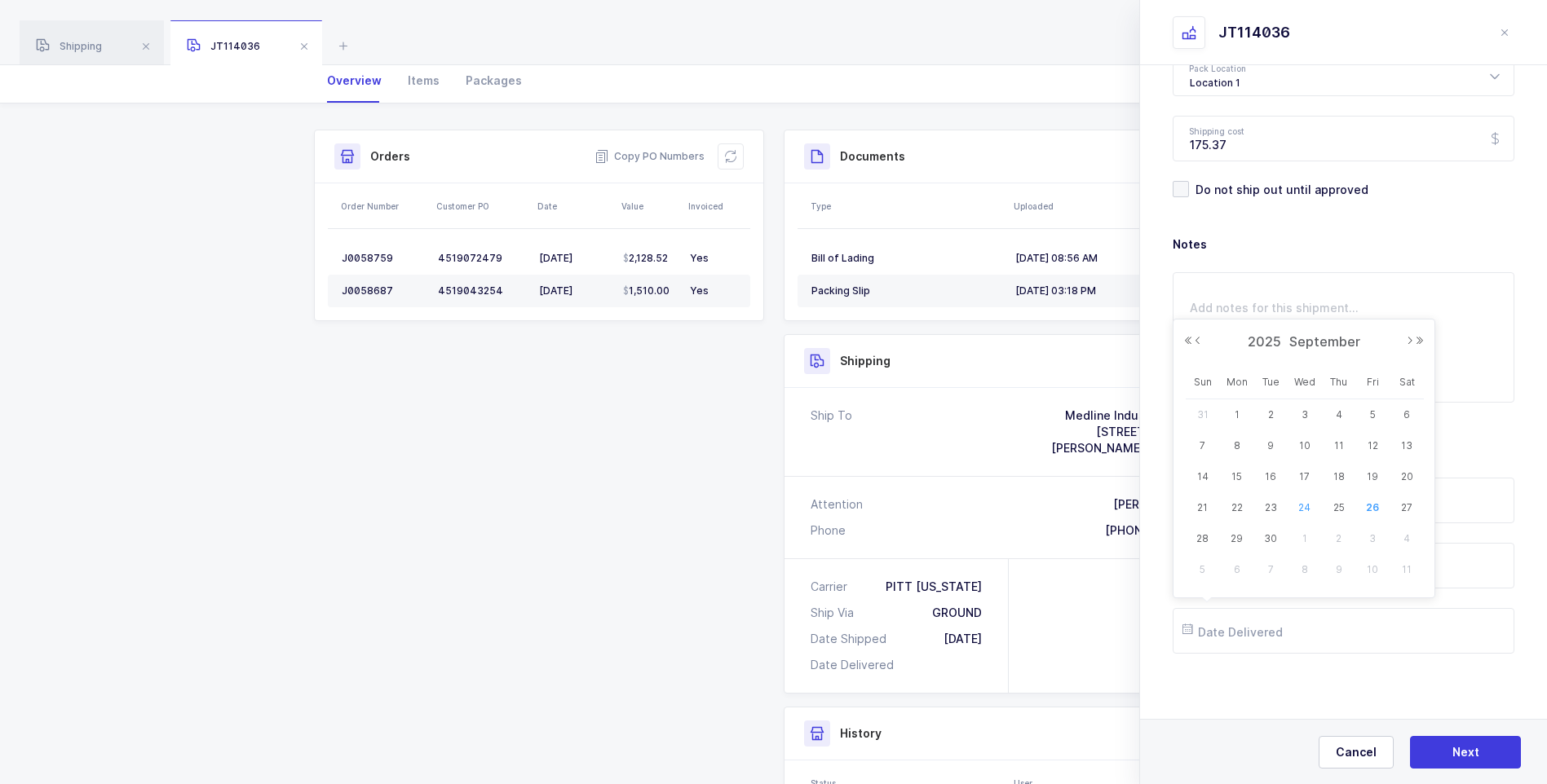
click at [1303, 512] on span "24" at bounding box center [1305, 508] width 20 height 20
type input "2025-09-24"
click at [1457, 750] on span "Next" at bounding box center [1465, 752] width 27 height 17
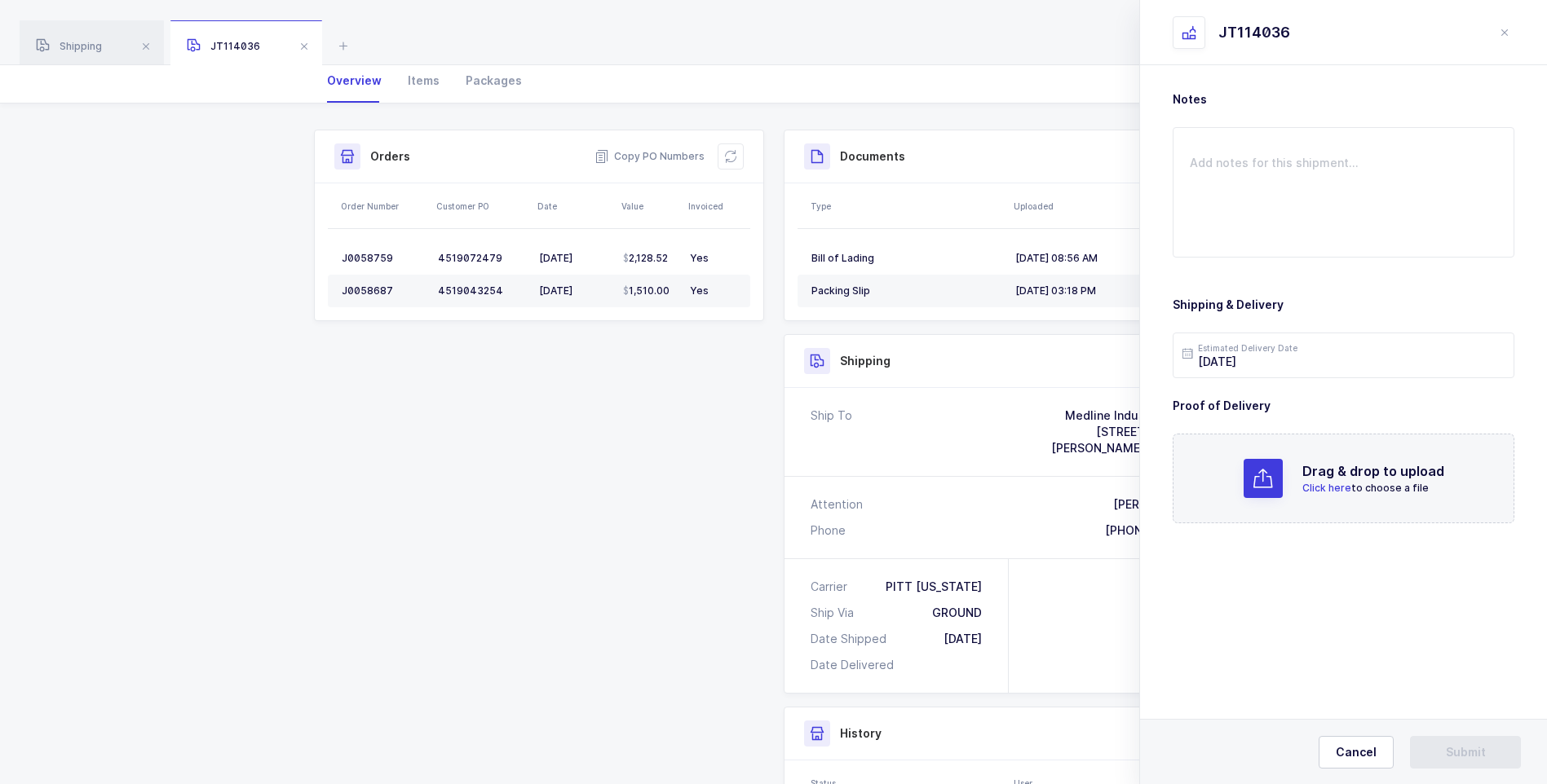
click at [1322, 490] on span "Click here" at bounding box center [1328, 488] width 49 height 12
click at [1456, 755] on span "Submit" at bounding box center [1466, 752] width 40 height 17
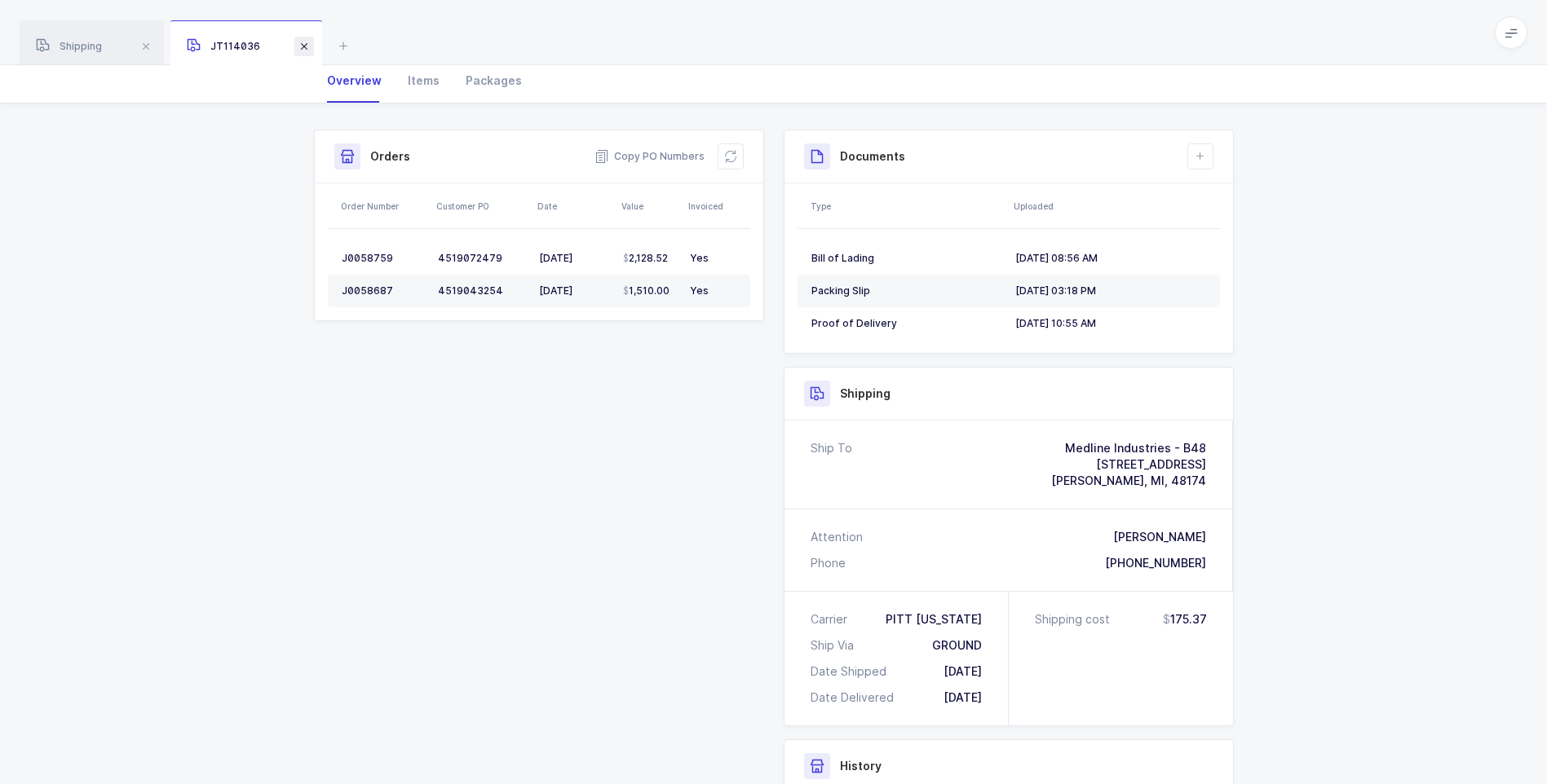
click at [299, 46] on span at bounding box center [304, 46] width 20 height 20
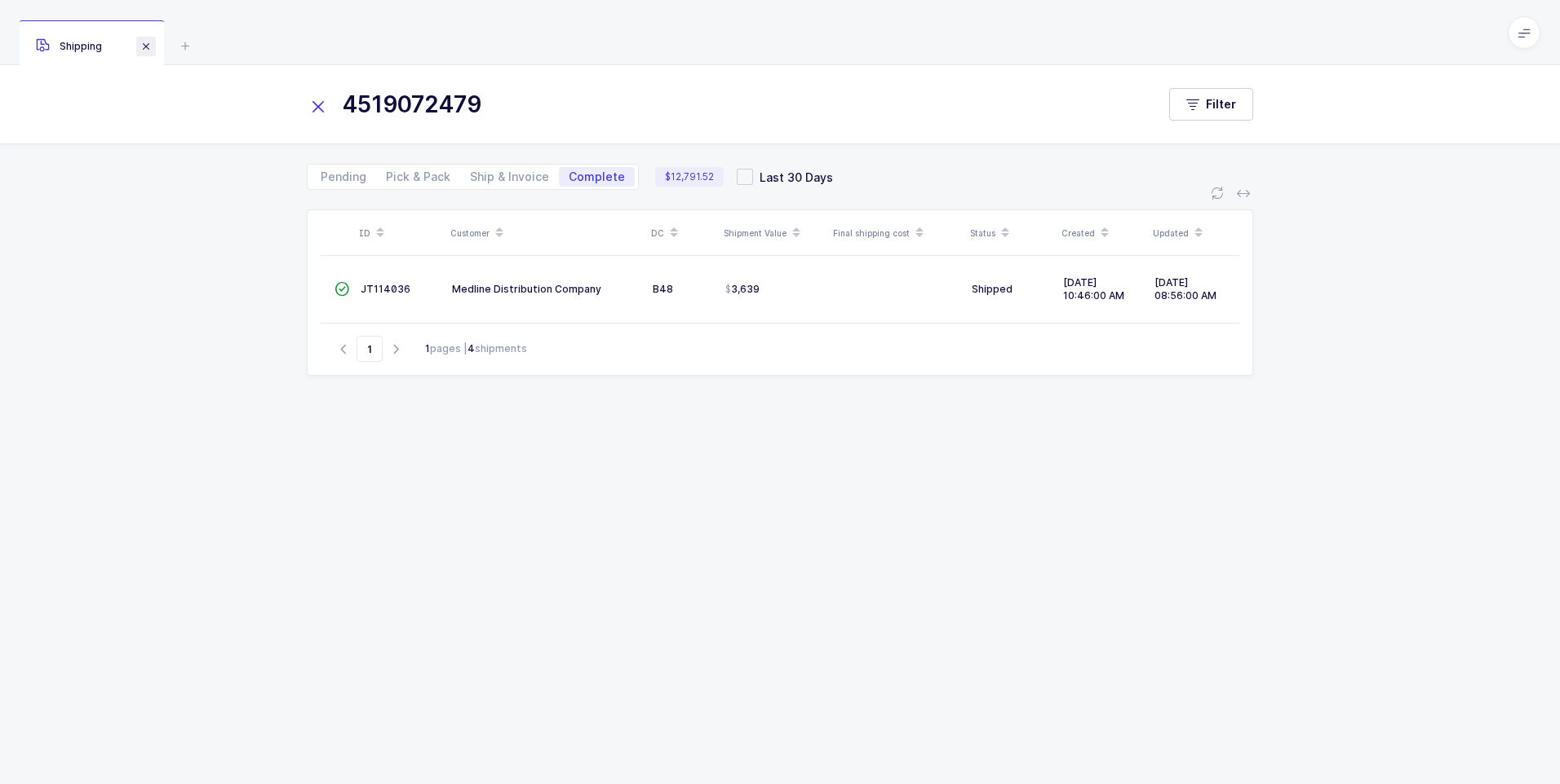
click at [140, 49] on span at bounding box center [146, 46] width 20 height 20
